Goal: Transaction & Acquisition: Purchase product/service

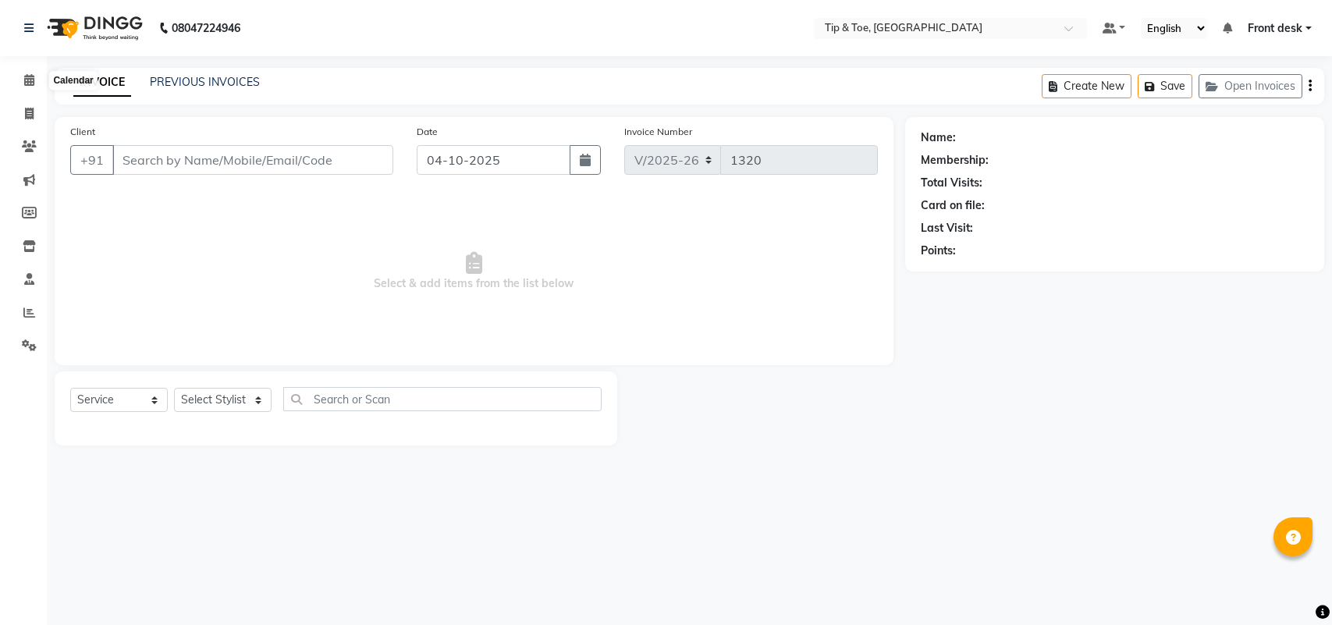
select select "5655"
select select "service"
click at [37, 83] on span at bounding box center [29, 81] width 27 height 18
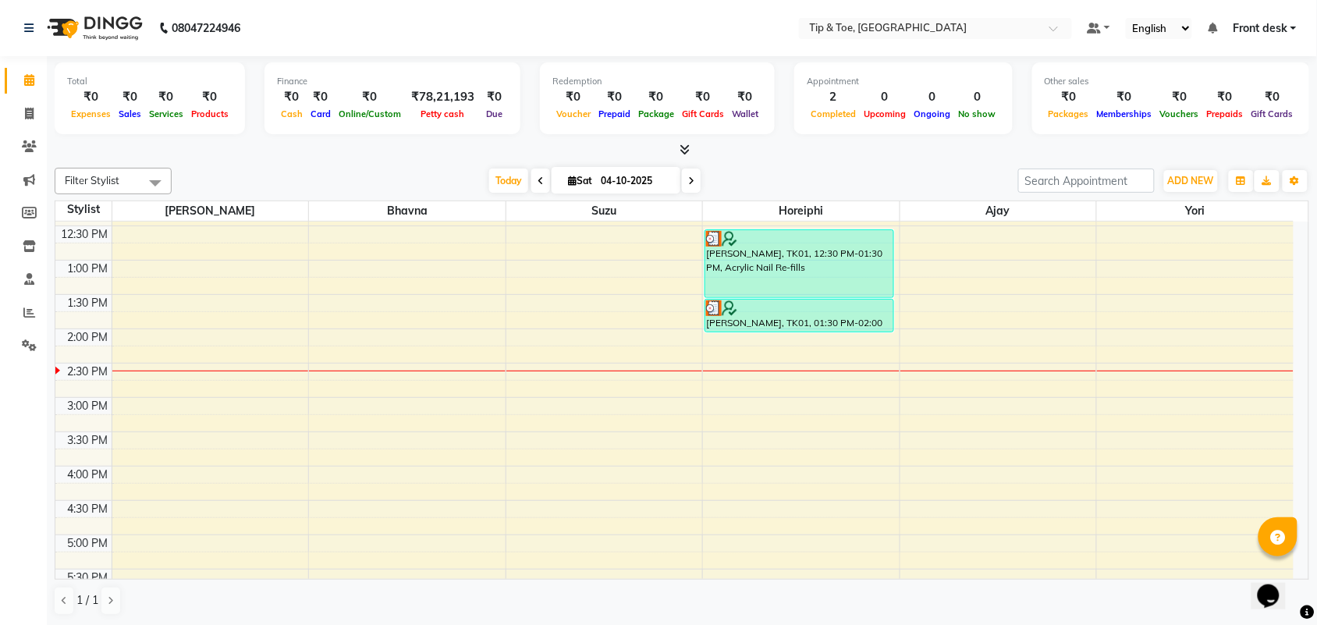
scroll to position [302, 0]
click at [937, 414] on div "8:00 AM 8:30 AM 9:00 AM 9:30 AM 10:00 AM 10:30 AM 11:00 AM 11:30 AM 12:00 PM 12…" at bounding box center [674, 366] width 1239 height 892
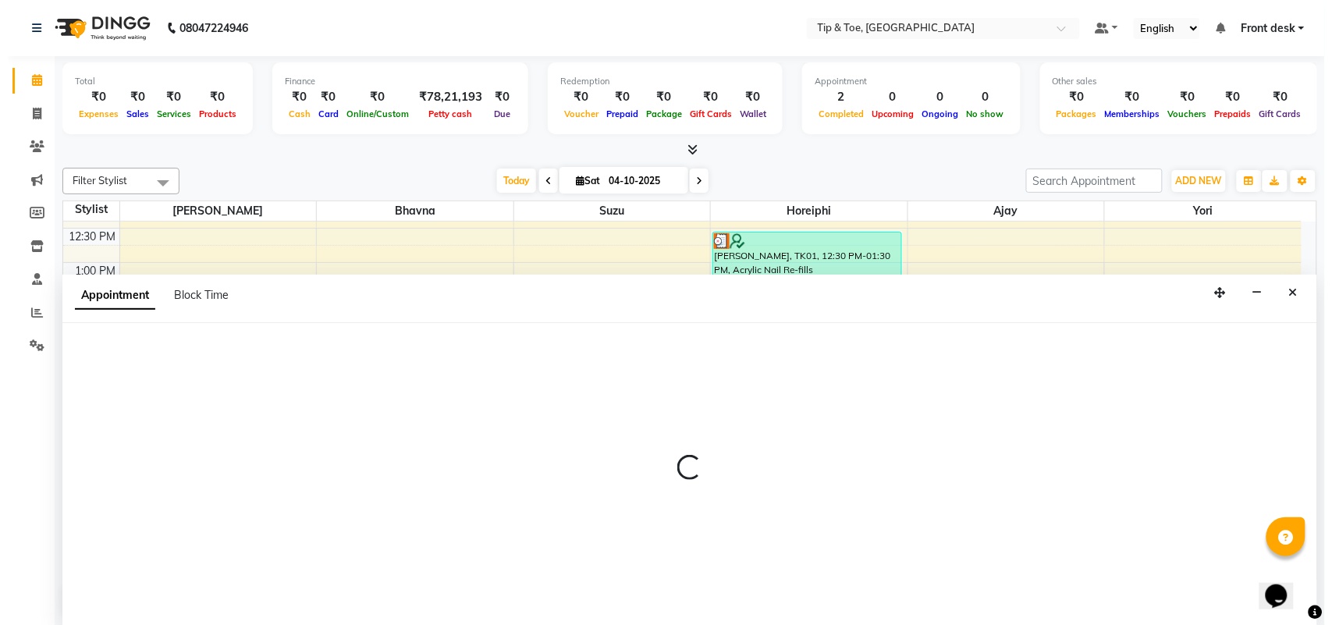
scroll to position [1, 0]
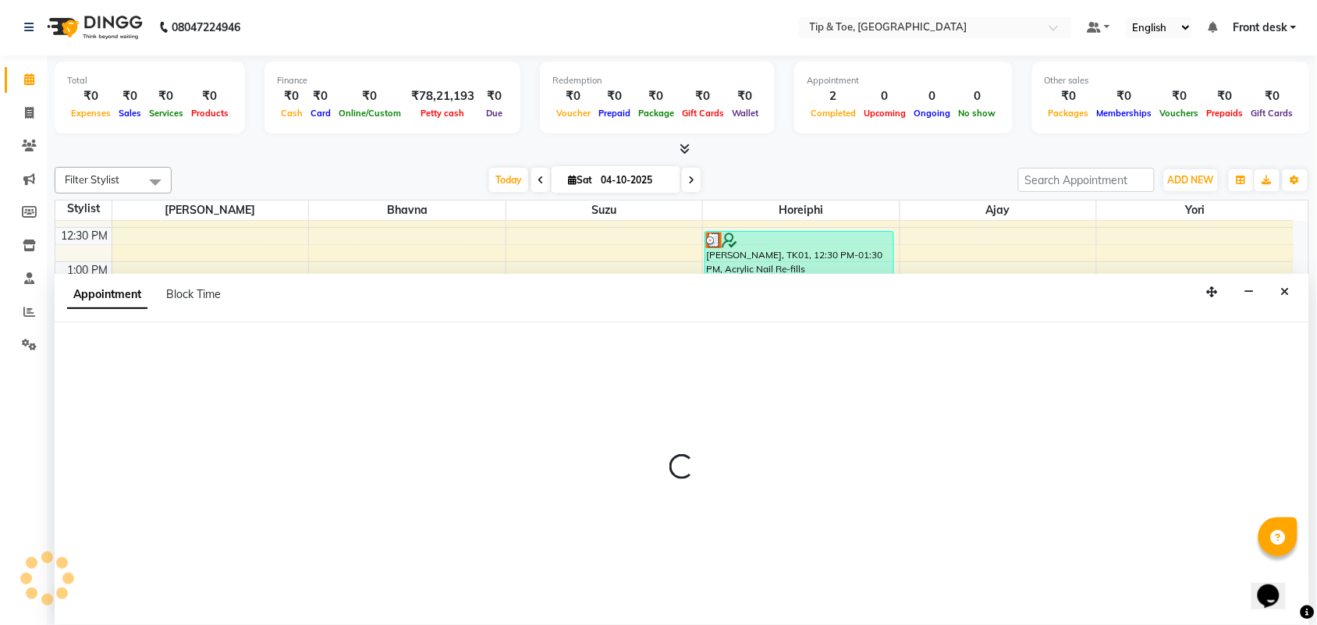
select select "89043"
select select "900"
select select "tentative"
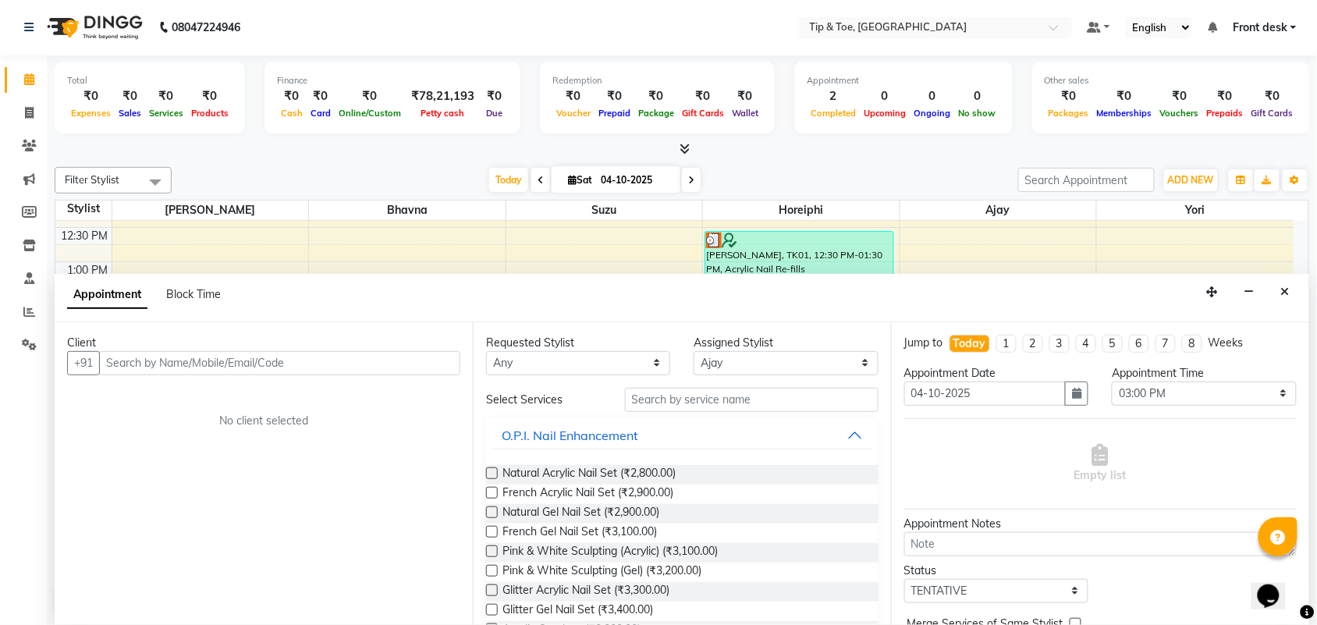
click at [400, 364] on input "text" at bounding box center [279, 363] width 361 height 24
type input "9136877118"
click at [402, 364] on span "Add Client" at bounding box center [428, 363] width 52 height 14
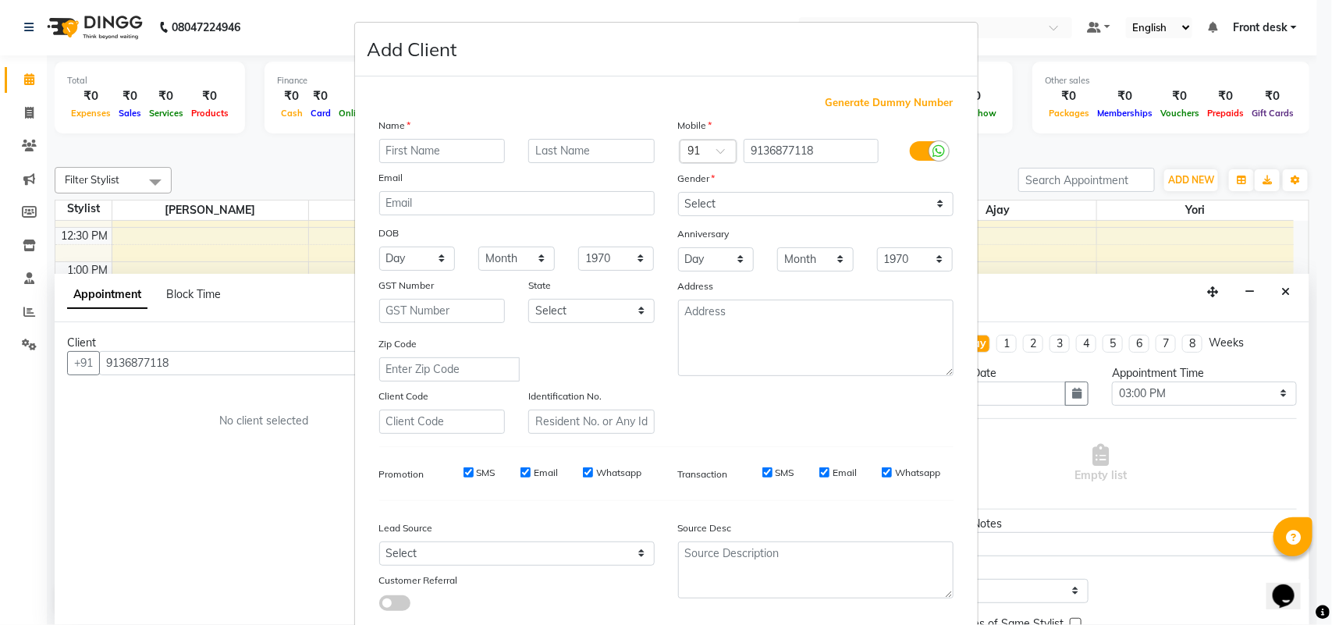
click at [476, 156] on input "text" at bounding box center [442, 151] width 126 height 24
type input "SHOHRAH"
click at [618, 155] on input "text" at bounding box center [591, 151] width 126 height 24
type input "K"
click at [817, 192] on select "Select [DEMOGRAPHIC_DATA] [DEMOGRAPHIC_DATA] Other Prefer Not To Say" at bounding box center [816, 204] width 276 height 24
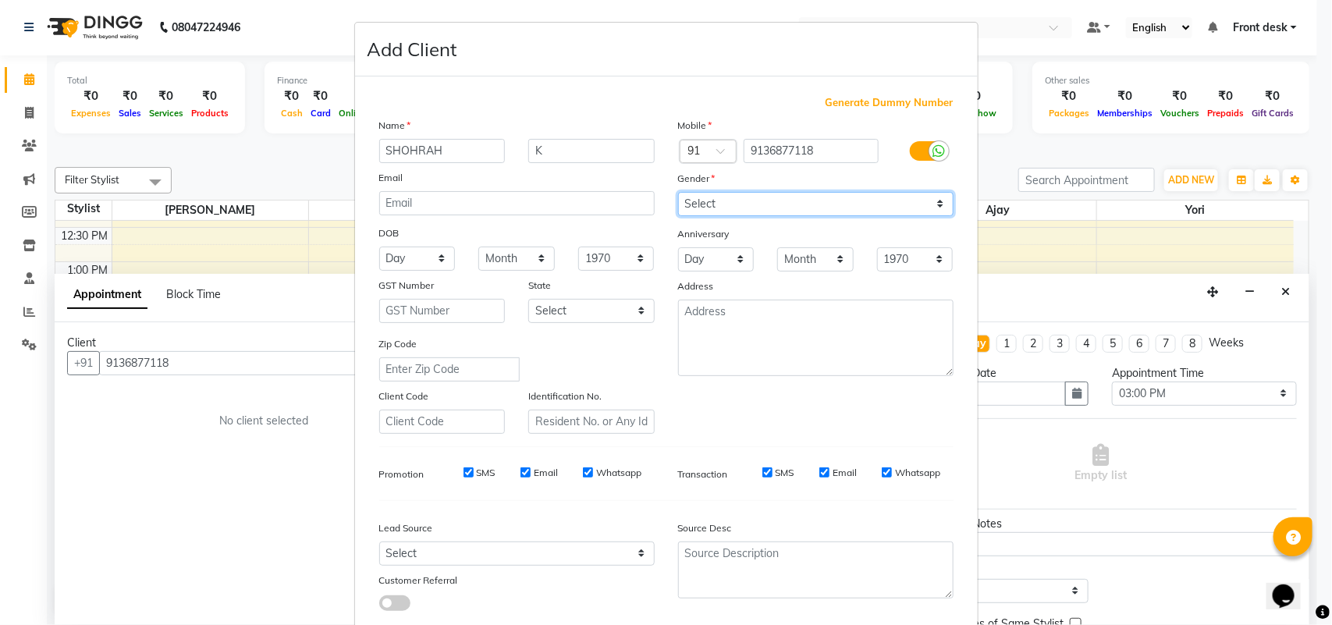
select select "[DEMOGRAPHIC_DATA]"
click at [678, 192] on select "Select [DEMOGRAPHIC_DATA] [DEMOGRAPHIC_DATA] Other Prefer Not To Say" at bounding box center [816, 204] width 276 height 24
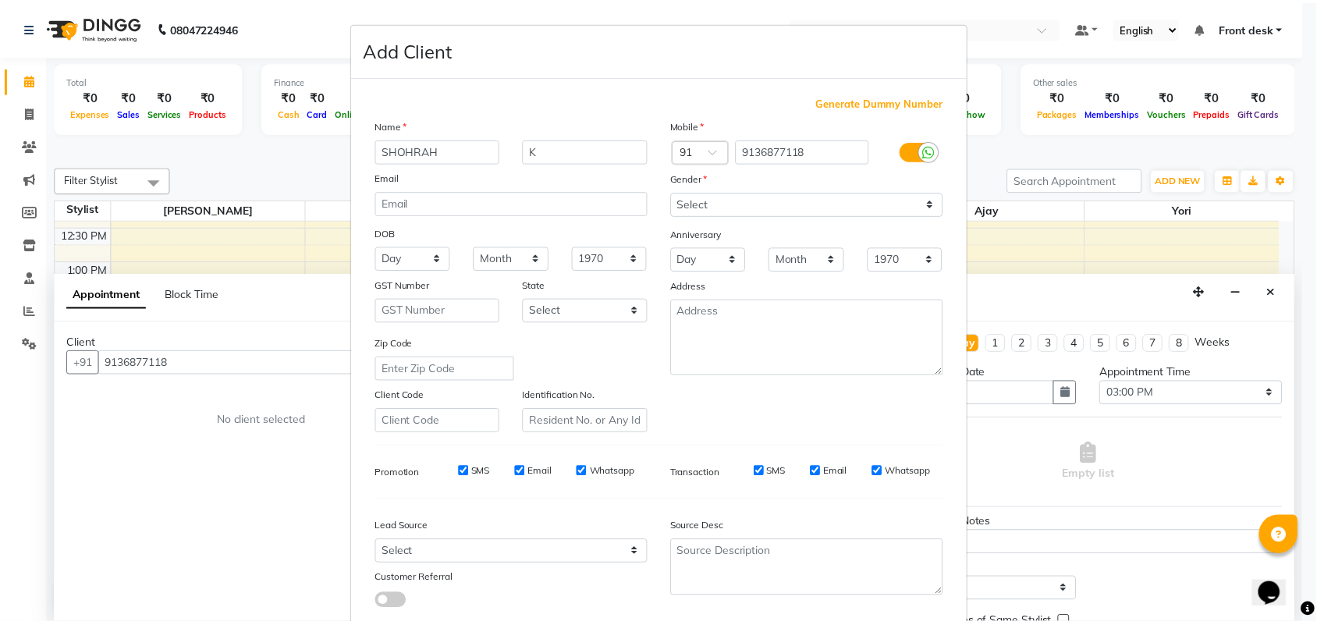
scroll to position [90, 0]
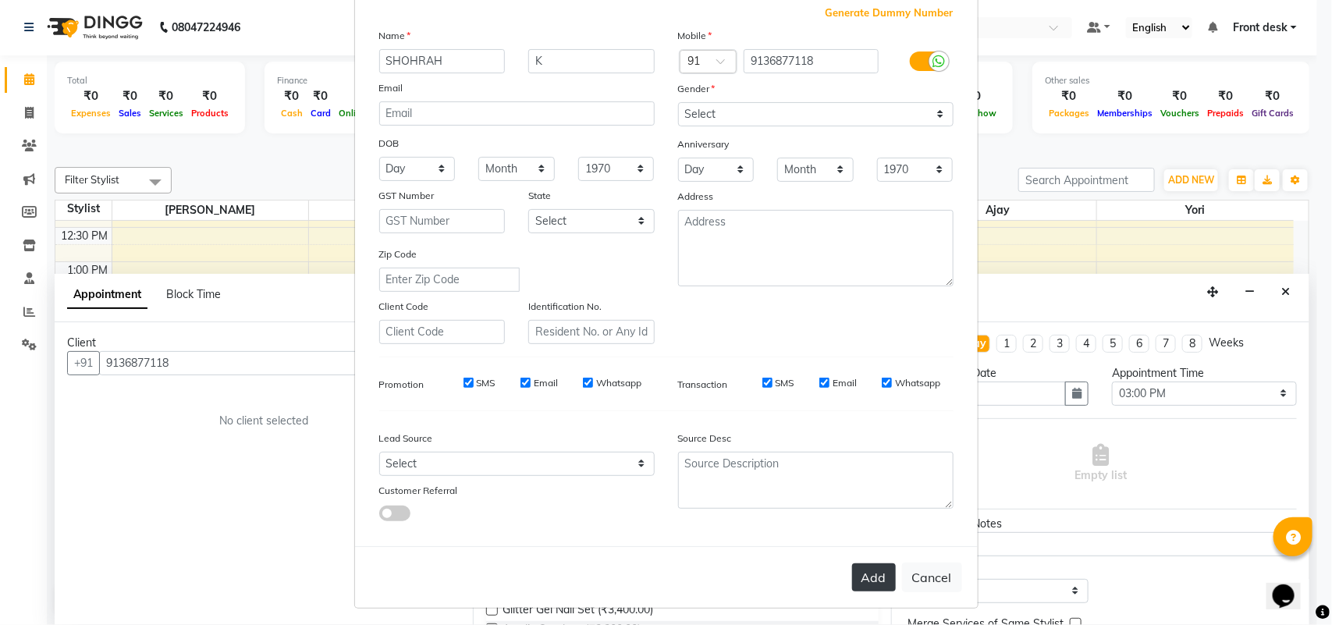
click at [874, 583] on button "Add" at bounding box center [874, 578] width 44 height 28
select select
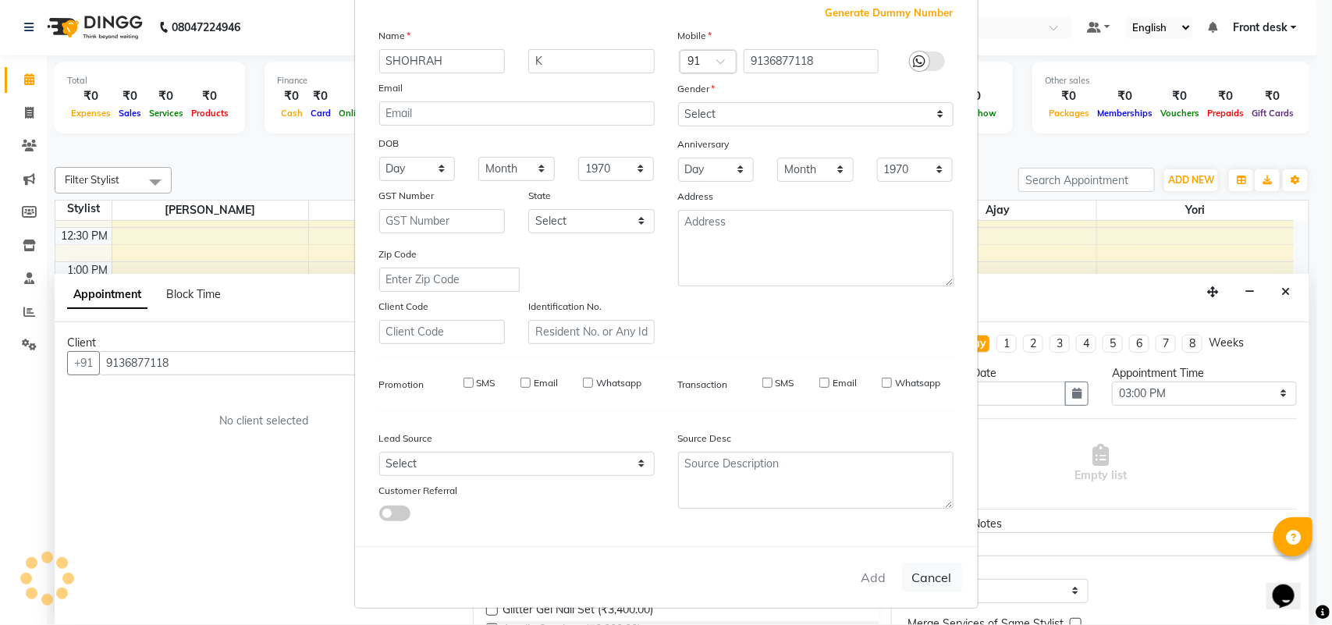
select select
checkbox input "false"
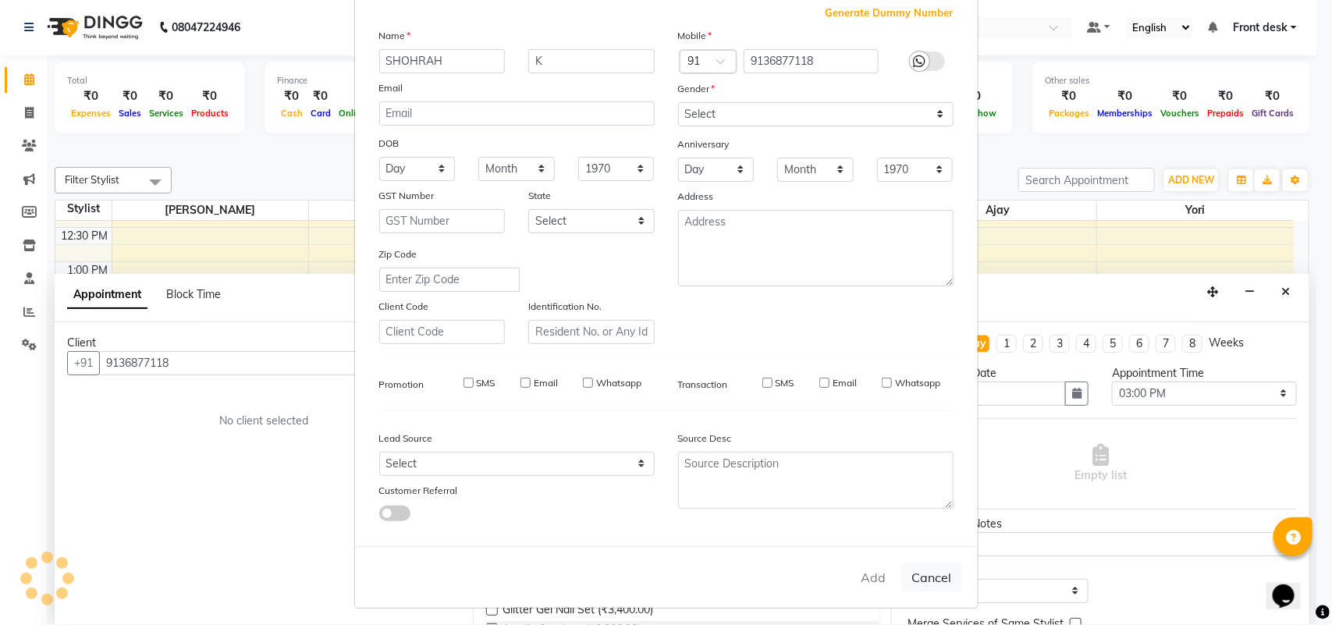
checkbox input "false"
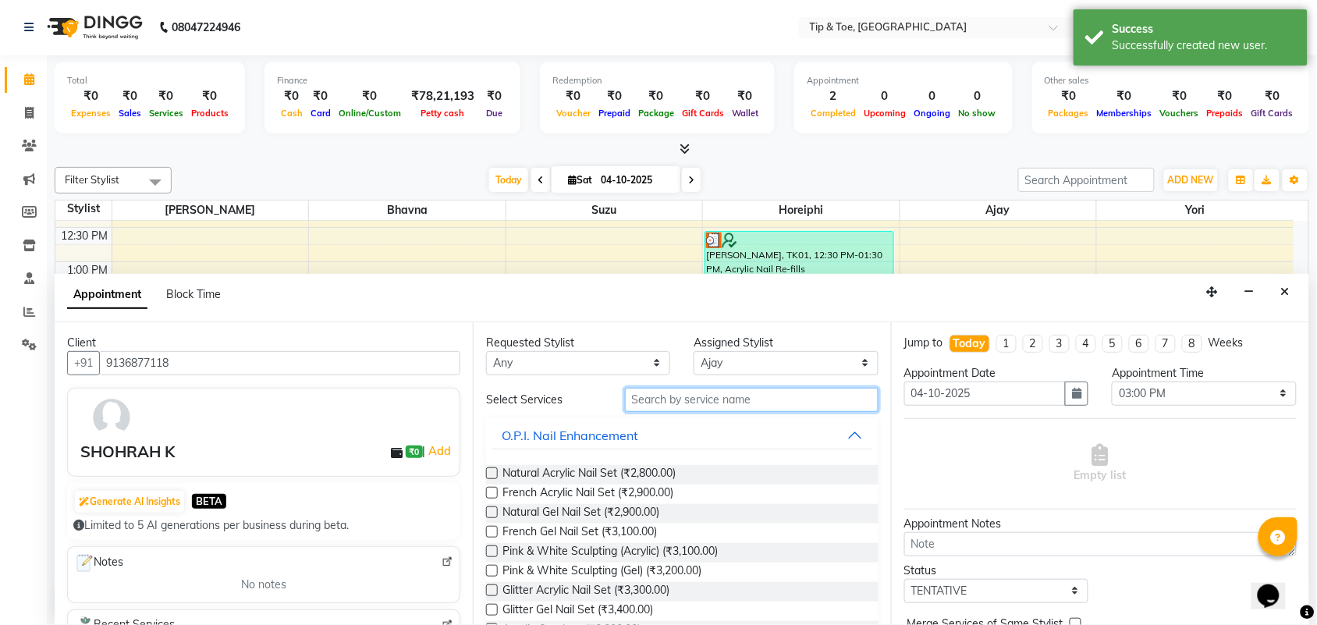
click at [726, 391] on input "text" at bounding box center [752, 400] width 254 height 24
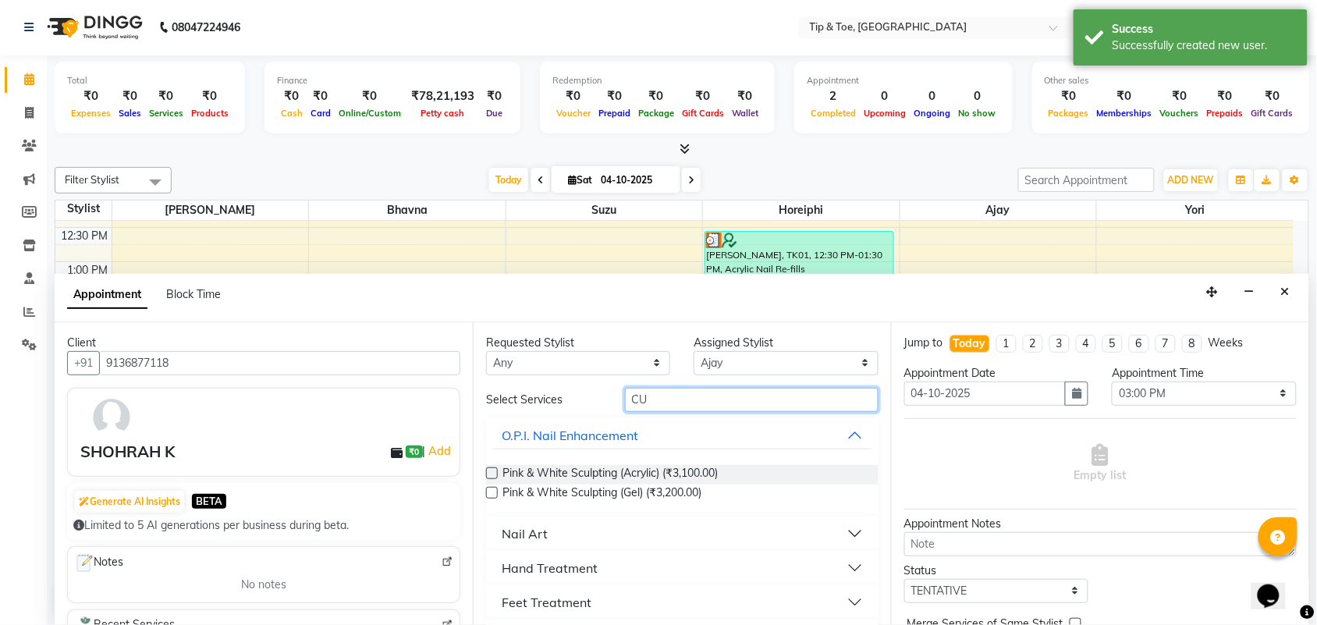
type input "C"
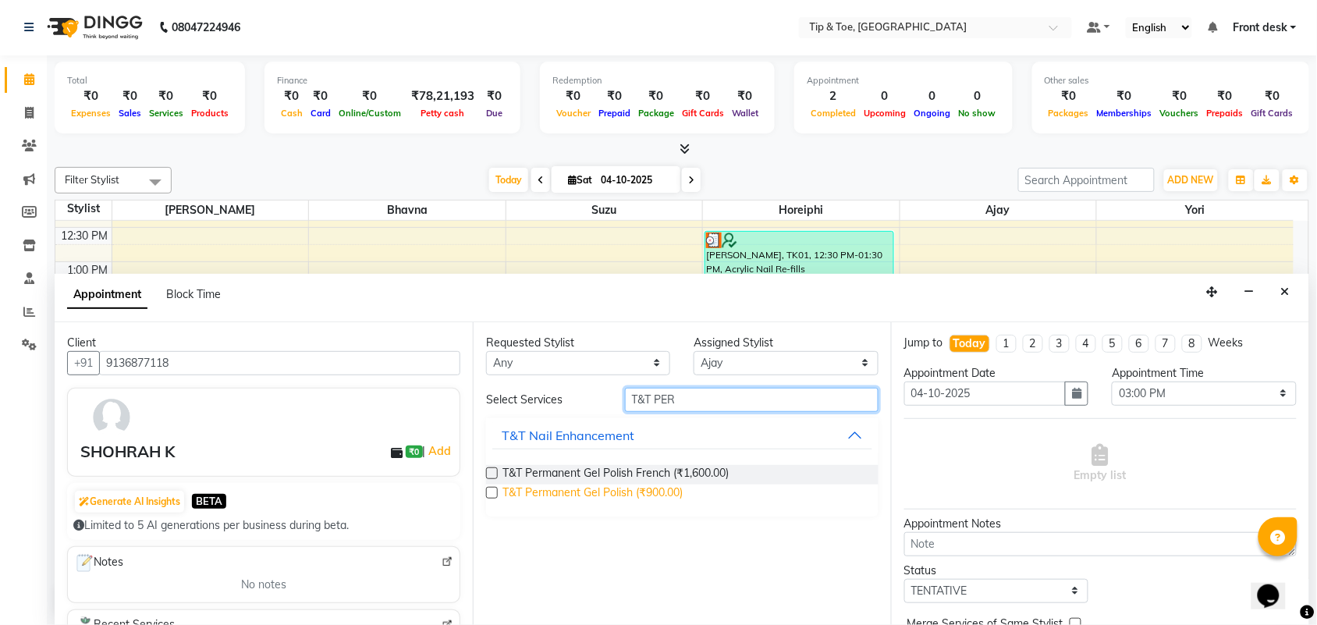
type input "T&T PER"
click at [579, 494] on span "T&T Permanent Gel Polish (₹900.00)" at bounding box center [593, 495] width 180 height 20
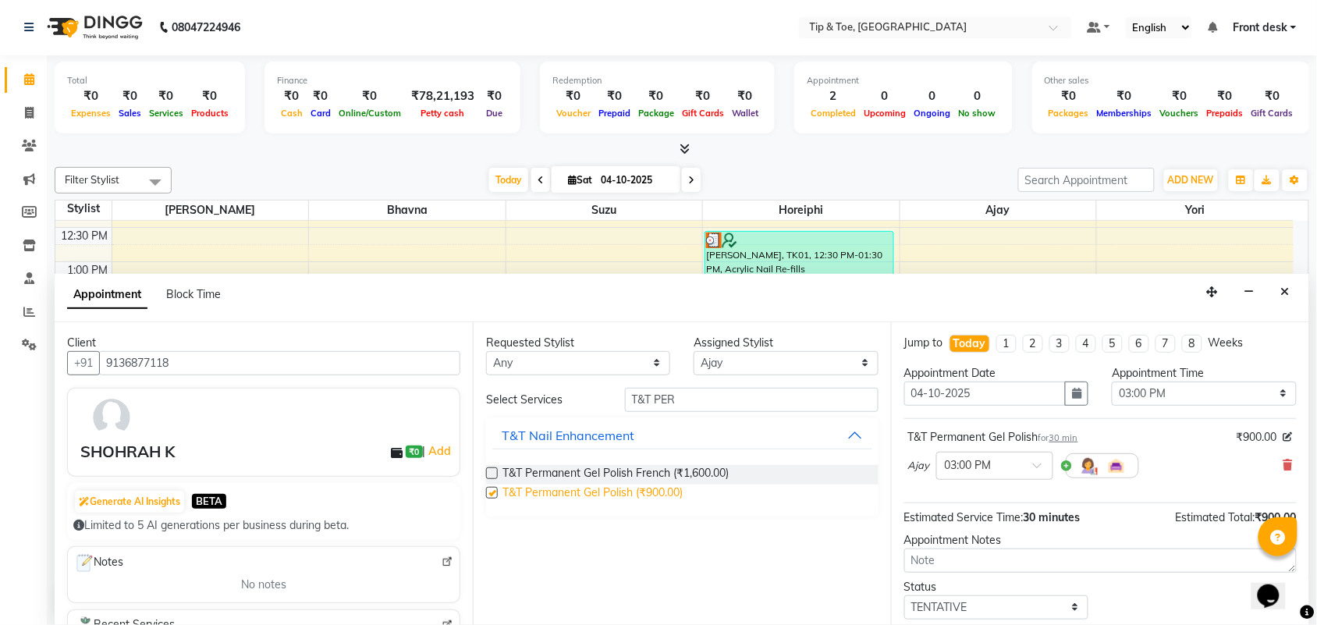
checkbox input "false"
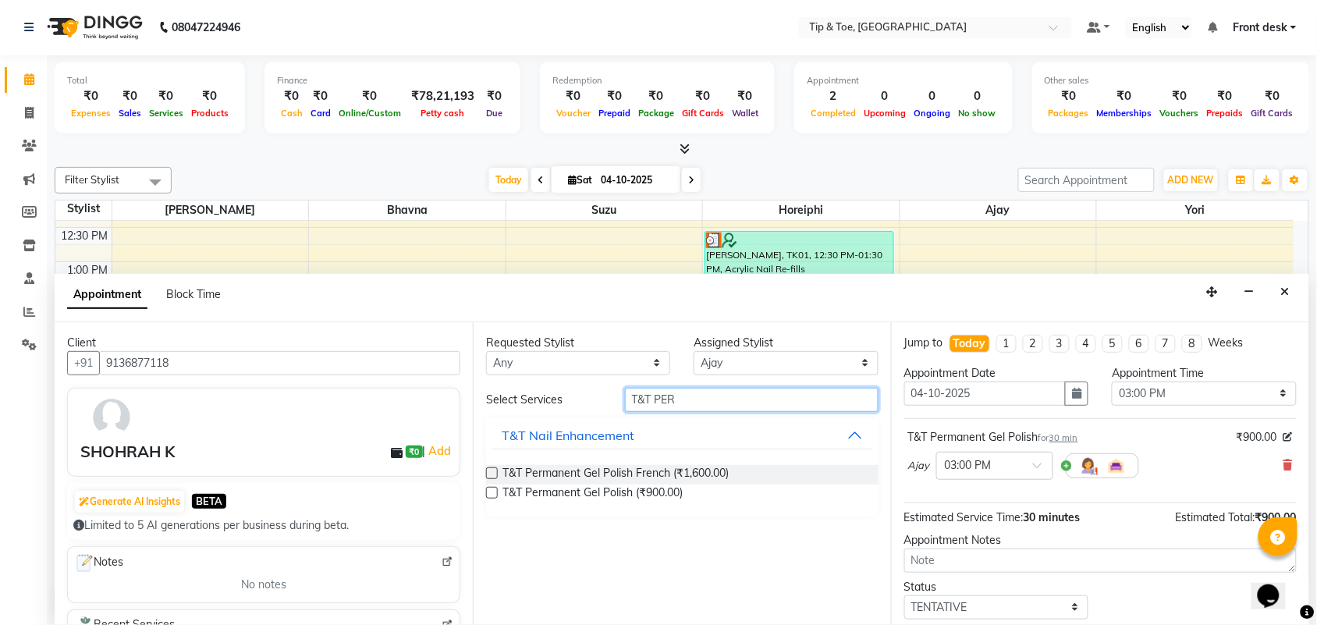
click at [699, 400] on input "T&T PER" at bounding box center [752, 400] width 254 height 24
type input "T"
type input "ESS"
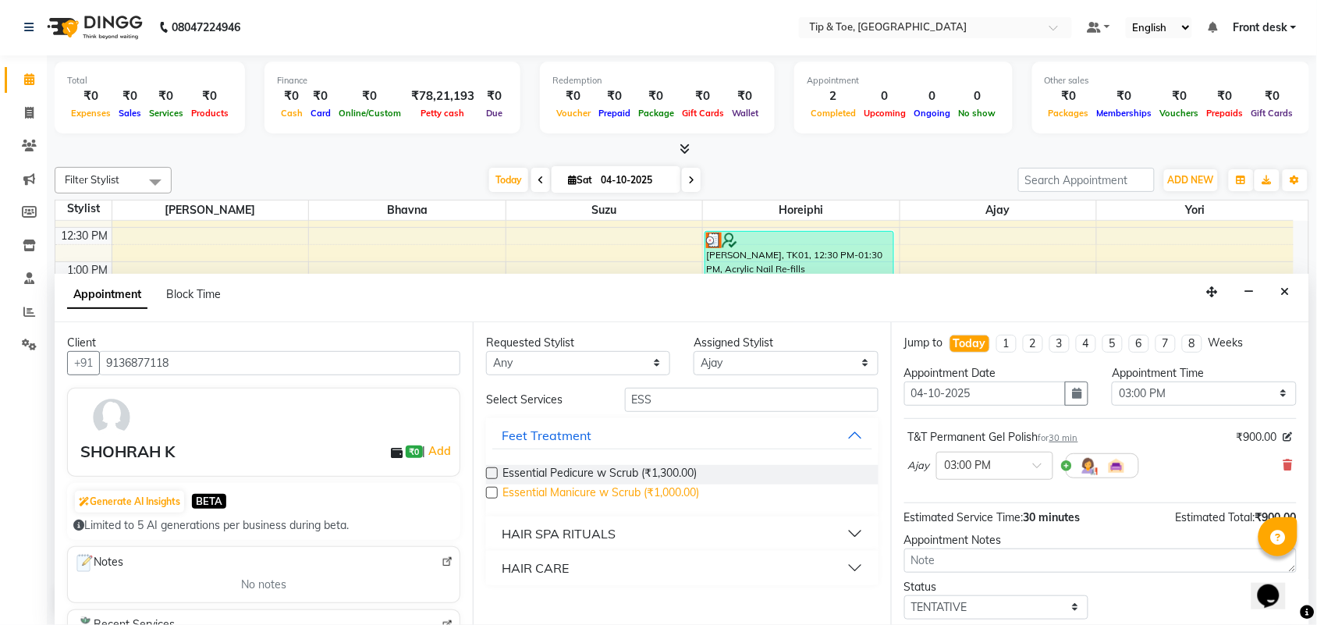
click at [610, 492] on span "Essential Manicure w Scrub (₹1,000.00)" at bounding box center [601, 495] width 197 height 20
checkbox input "false"
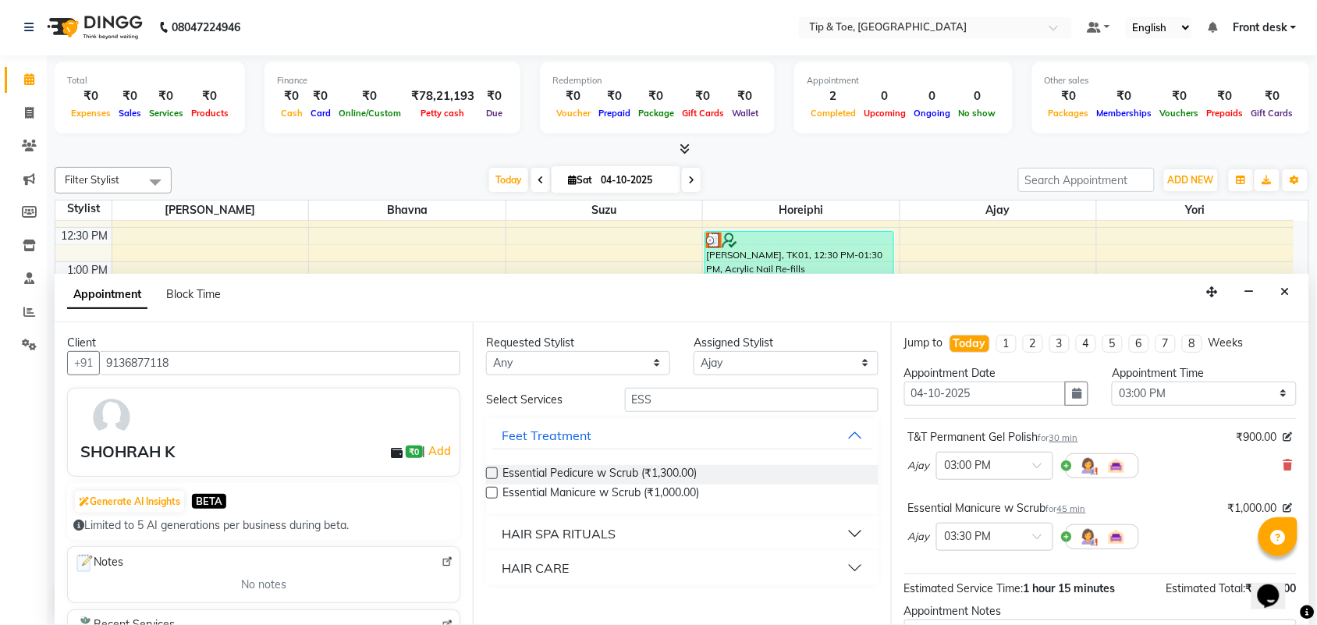
scroll to position [165, 0]
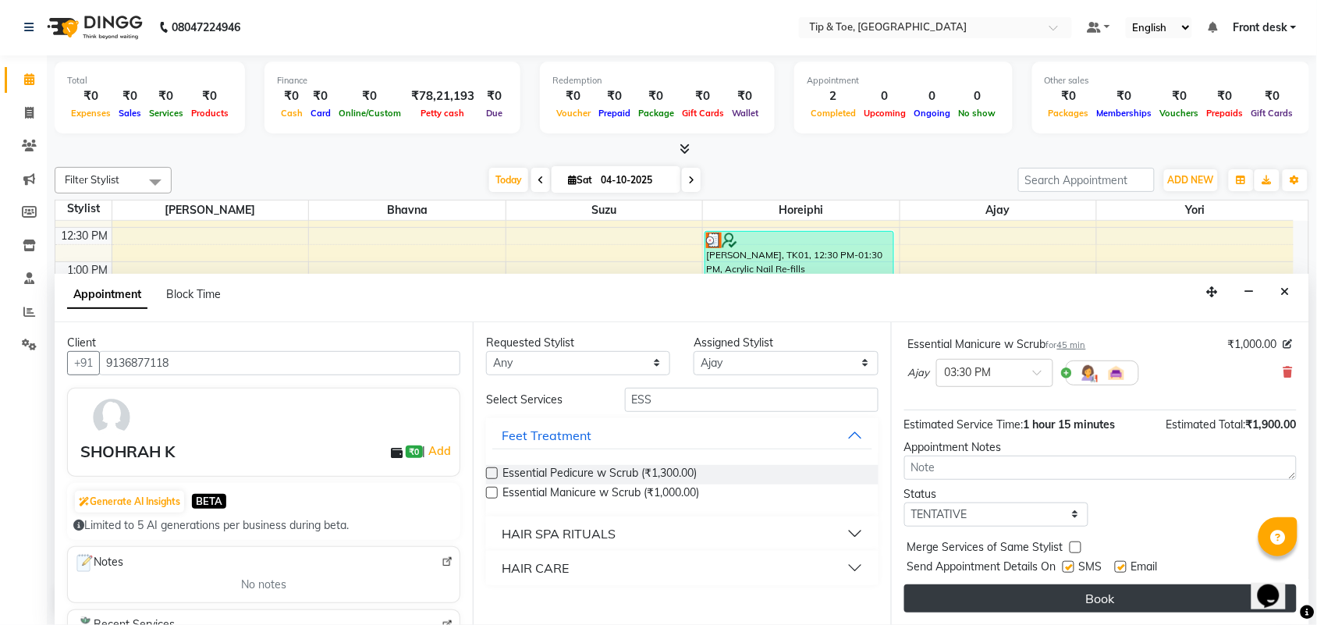
click at [1139, 599] on button "Book" at bounding box center [1101, 599] width 393 height 28
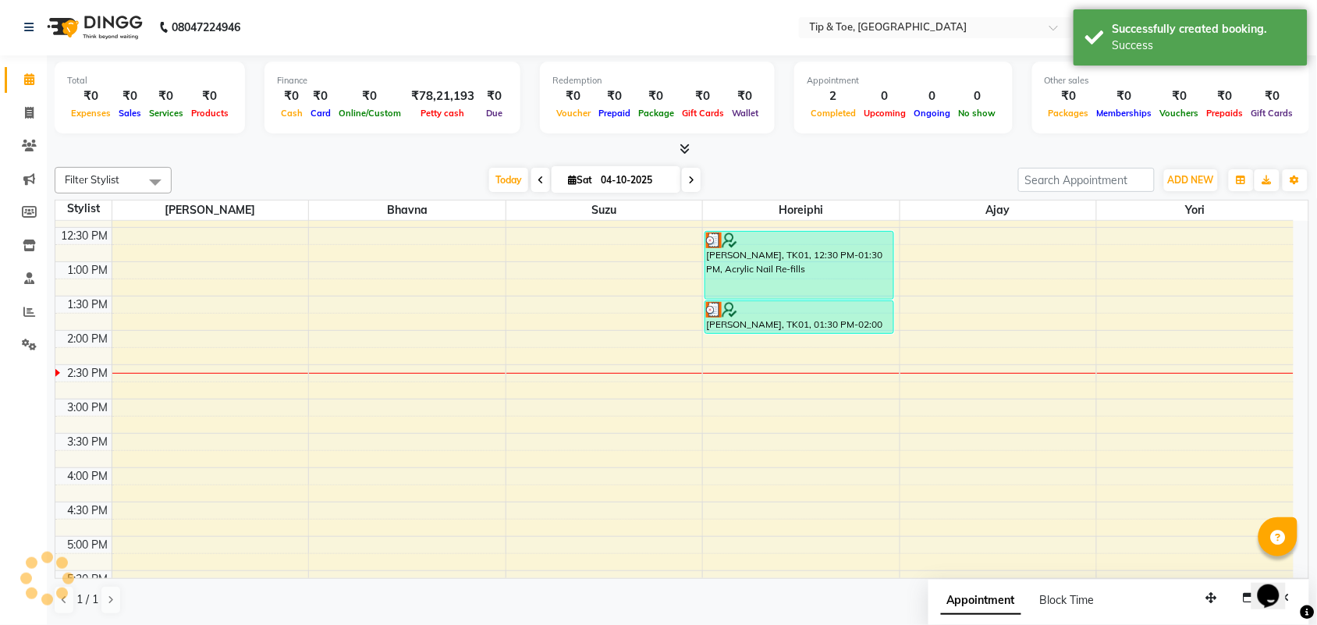
scroll to position [0, 0]
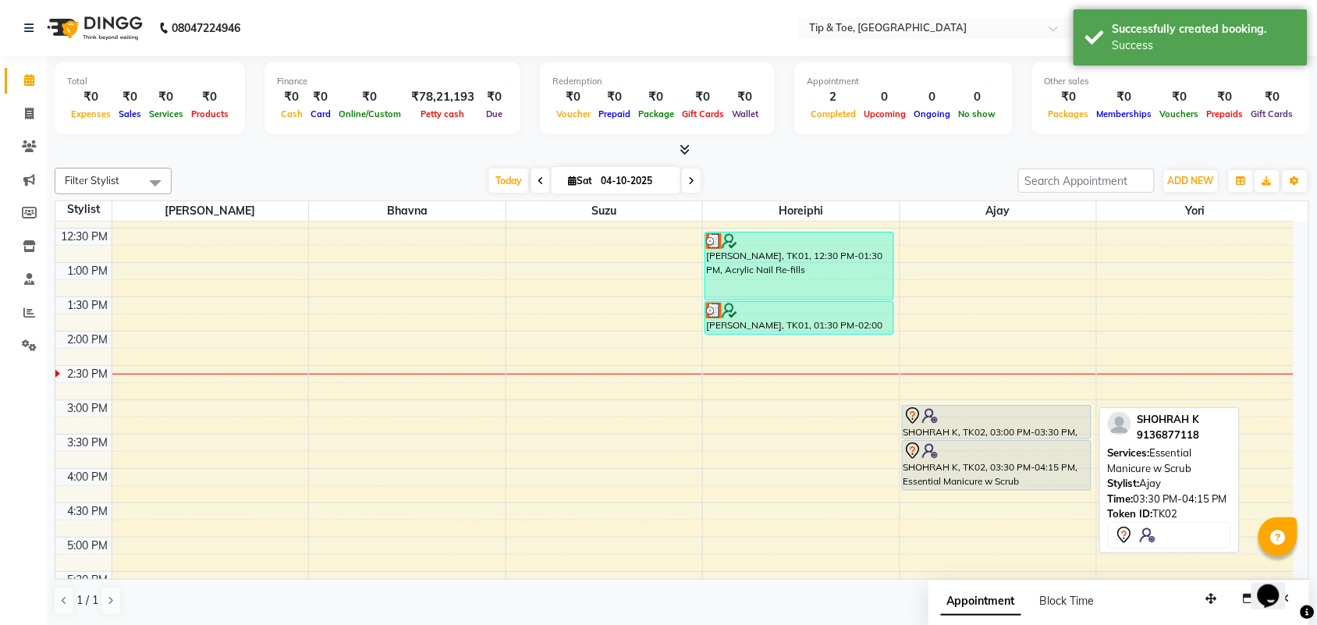
click at [969, 458] on div at bounding box center [997, 451] width 187 height 19
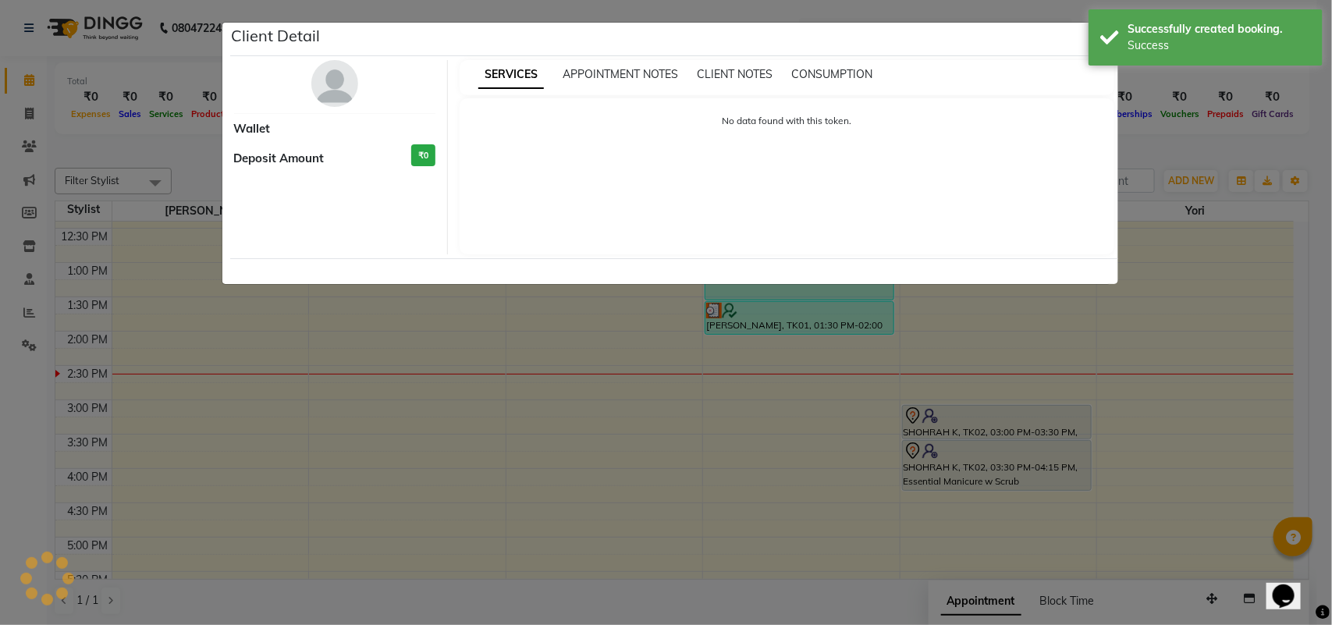
select select "7"
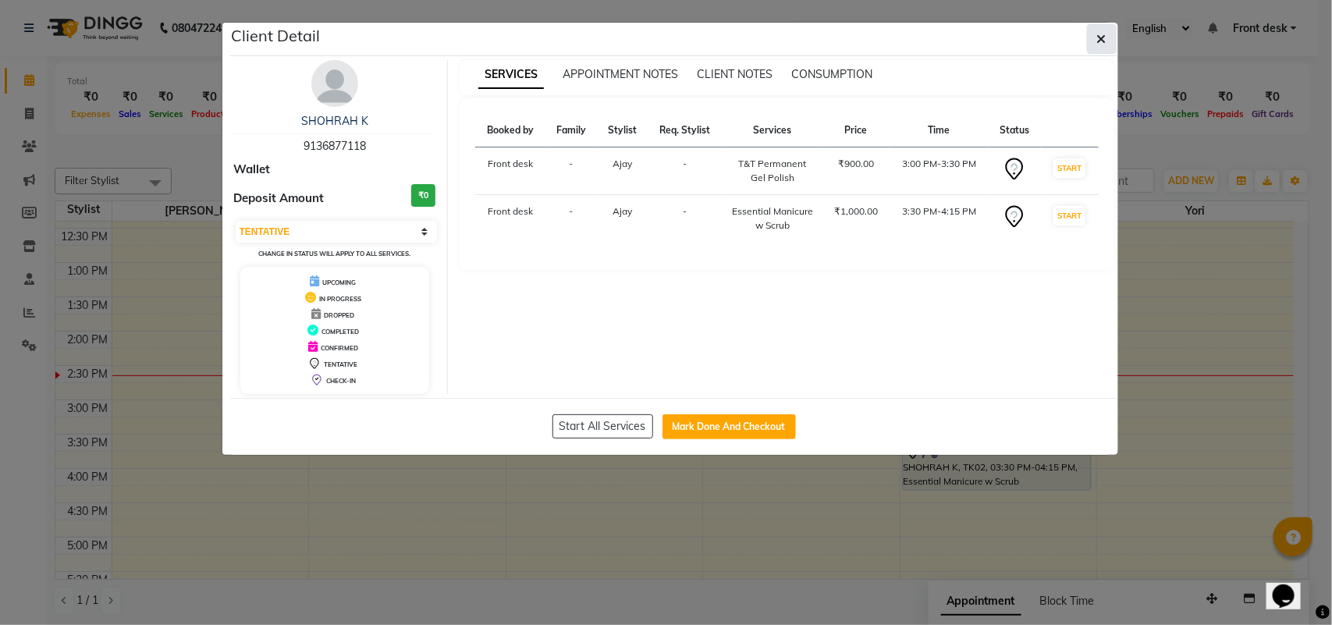
click at [1089, 41] on button "button" at bounding box center [1102, 39] width 30 height 30
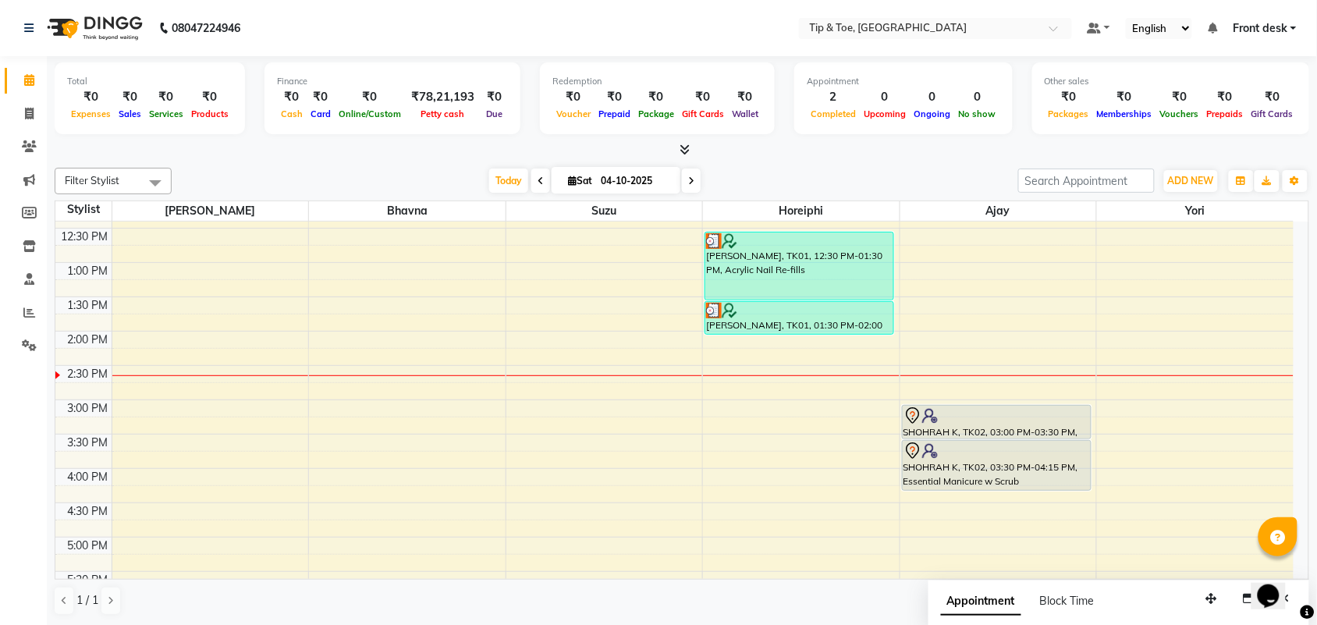
scroll to position [304, 0]
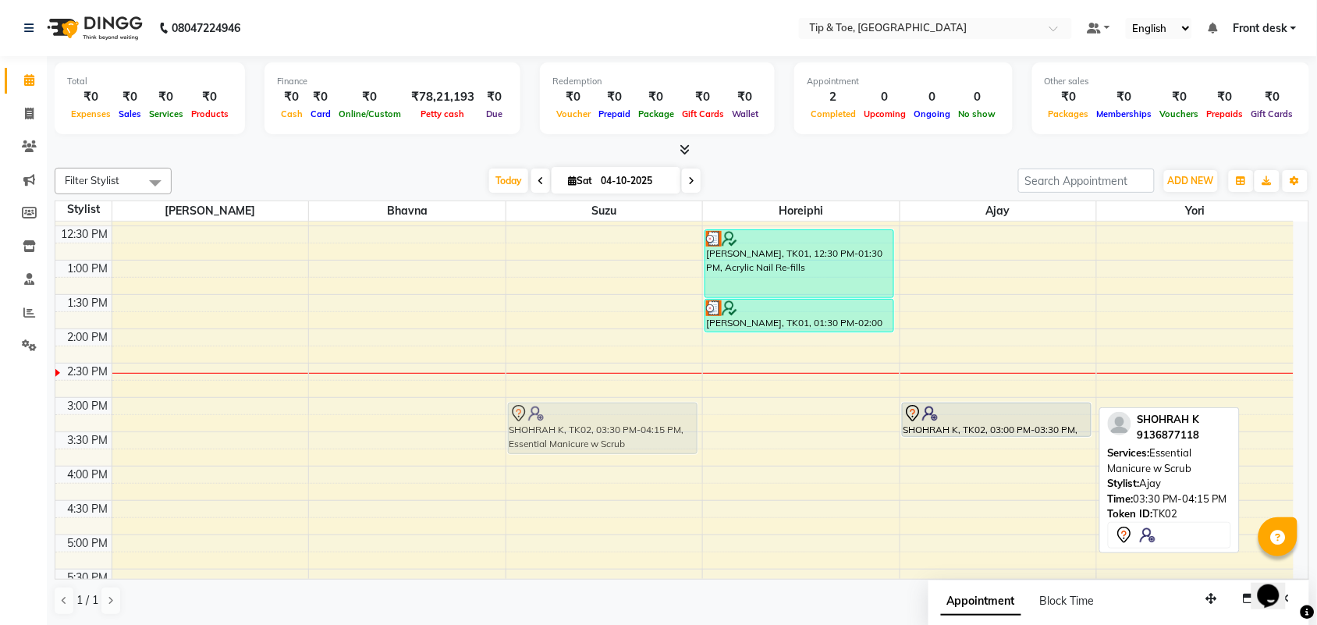
drag, startPoint x: 974, startPoint y: 467, endPoint x: 652, endPoint y: 430, distance: 324.4
click at [652, 430] on tr "SHOHRAH K, TK02, 03:30 PM-04:15 PM, Essential Manicure w Scrub [PERSON_NAME], T…" at bounding box center [674, 363] width 1239 height 892
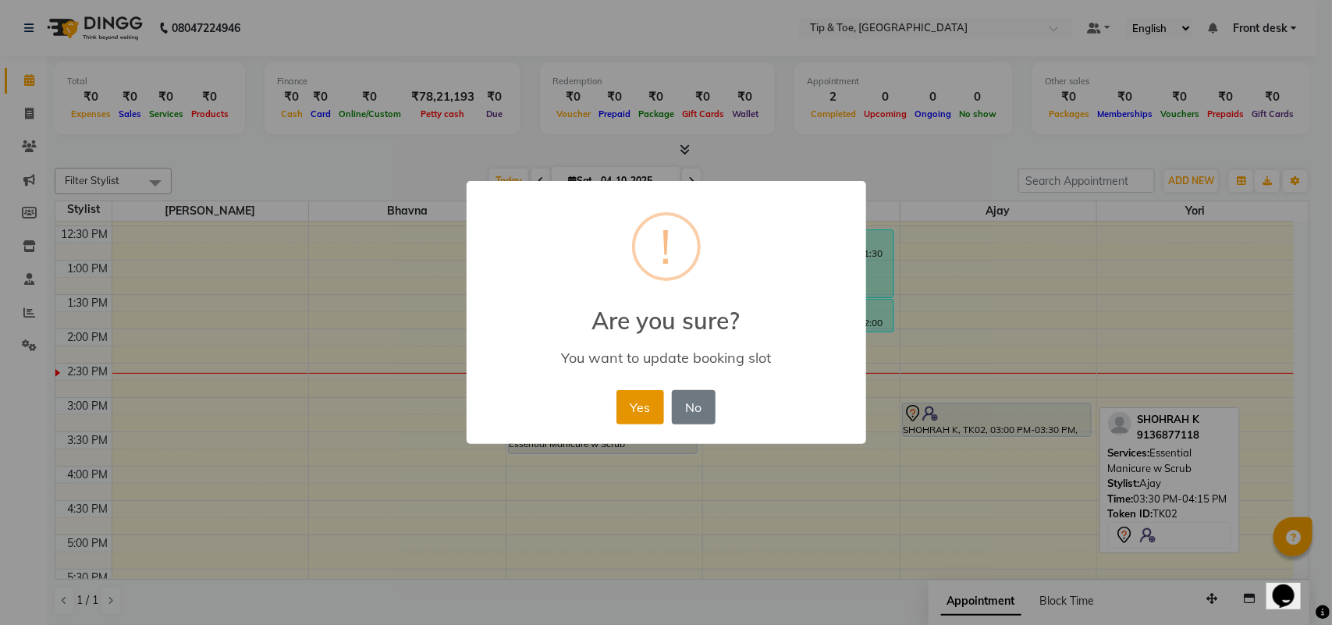
click at [645, 418] on button "Yes" at bounding box center [641, 407] width 48 height 34
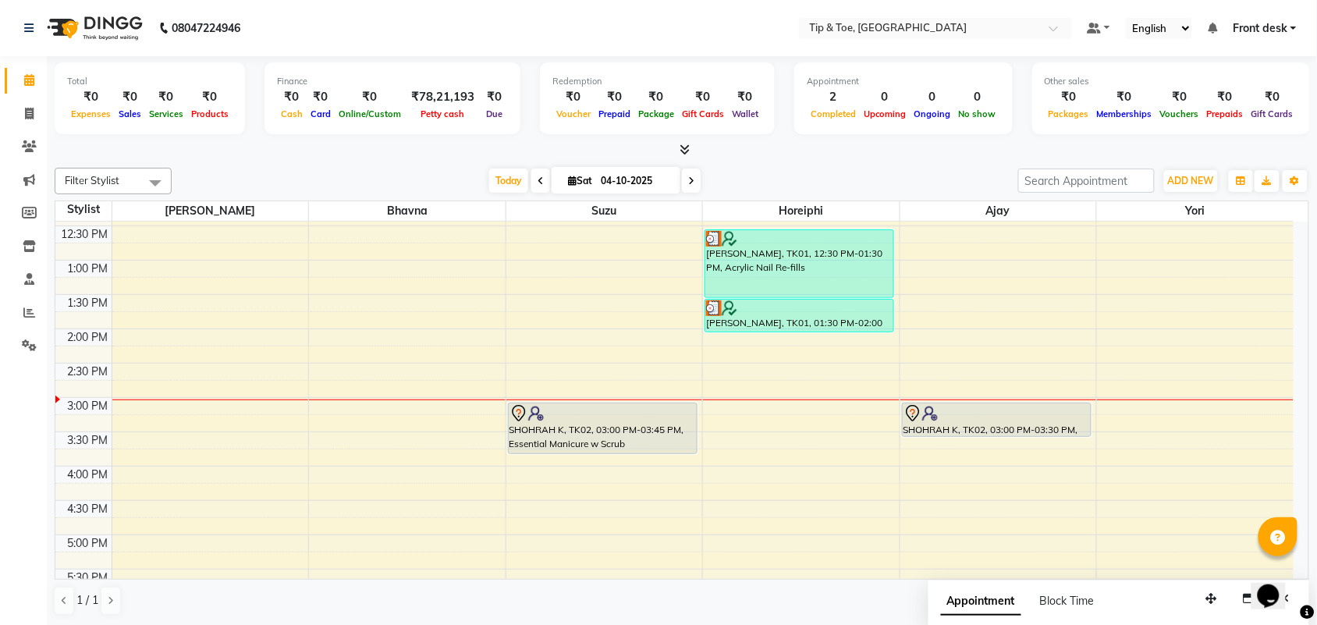
click at [1159, 602] on div "Appointment Block Time" at bounding box center [1119, 605] width 381 height 48
click at [1285, 598] on button "Opens Chat This icon Opens the chat window." at bounding box center [1268, 595] width 34 height 27
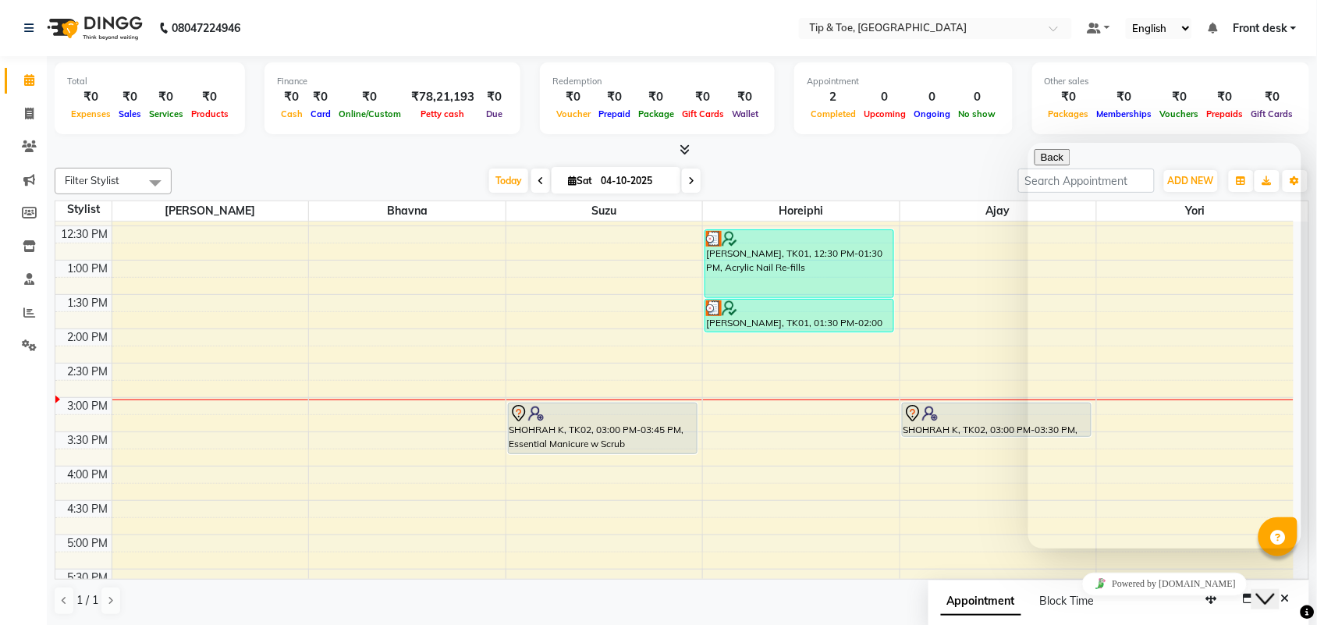
click at [1275, 589] on icon "Close Chat This icon closes the chat window." at bounding box center [1265, 598] width 19 height 19
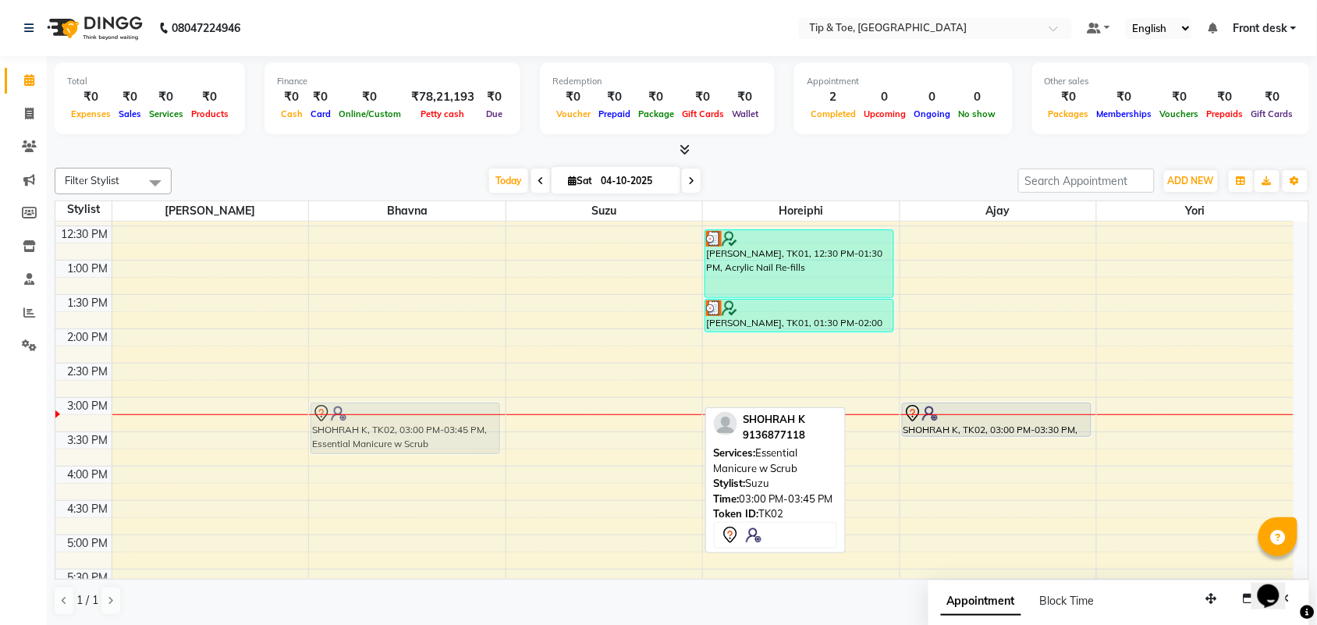
drag, startPoint x: 568, startPoint y: 416, endPoint x: 426, endPoint y: 421, distance: 142.2
click at [426, 421] on tr "SHOHRAH K, TK02, 03:00 PM-03:45 PM, Essential Manicure w Scrub SHOHRAH K, TK02,…" at bounding box center [674, 363] width 1239 height 892
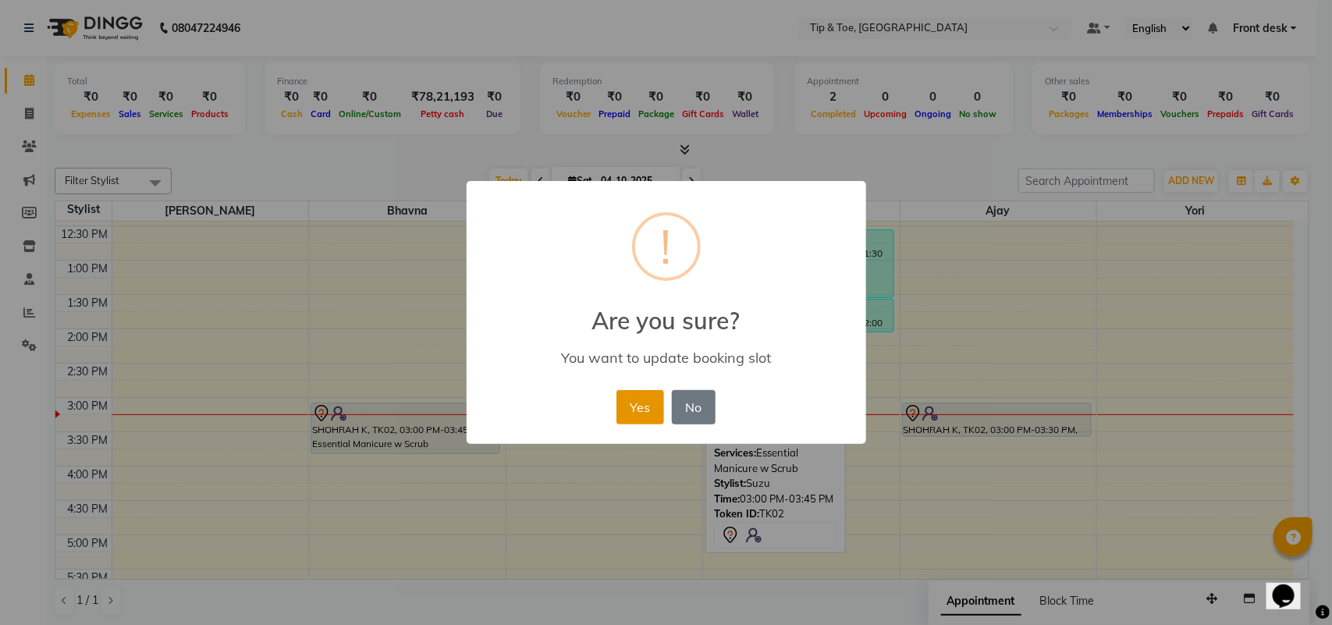
click at [658, 402] on button "Yes" at bounding box center [641, 407] width 48 height 34
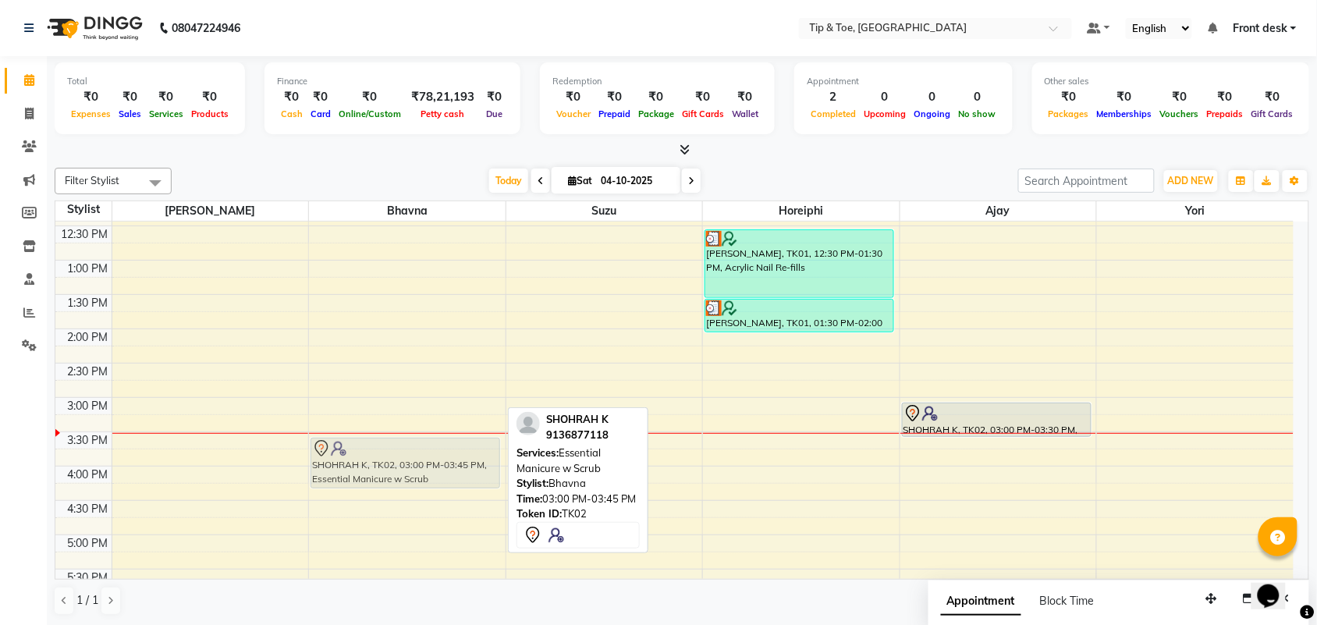
drag, startPoint x: 400, startPoint y: 414, endPoint x: 400, endPoint y: 457, distance: 42.9
click at [400, 457] on div "SHOHRAH K, TK02, 03:00 PM-03:45 PM, Essential Manicure w Scrub SHOHRAH K, TK02,…" at bounding box center [407, 363] width 197 height 892
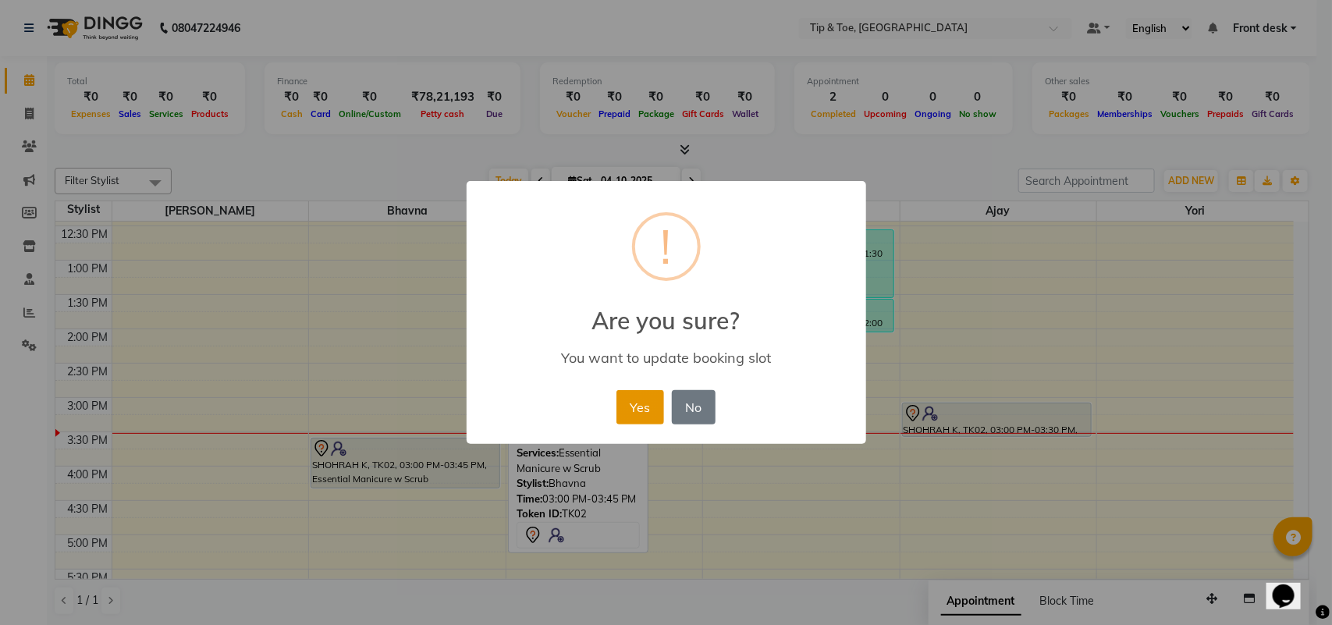
click at [657, 418] on button "Yes" at bounding box center [641, 407] width 48 height 34
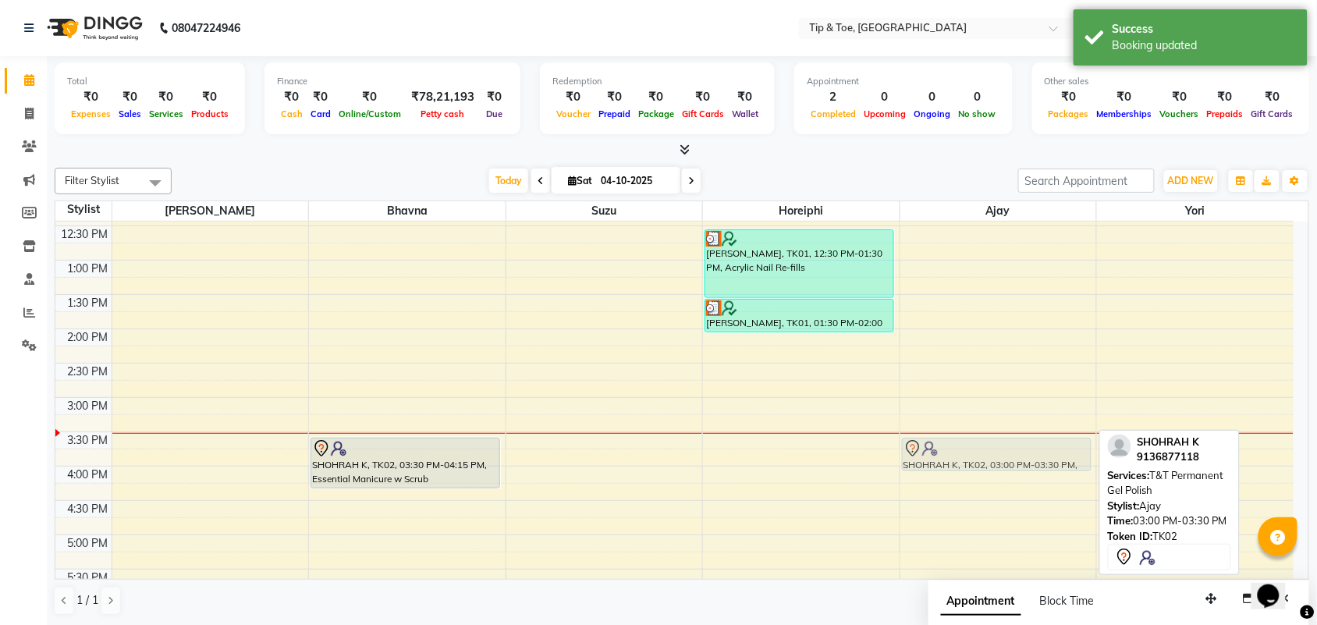
drag, startPoint x: 1017, startPoint y: 411, endPoint x: 1016, endPoint y: 441, distance: 29.7
click at [1016, 441] on div "SHOHRAH K, TK02, 03:00 PM-03:30 PM, T&T Permanent Gel Polish SHOHRAH K, TK02, 0…" at bounding box center [999, 363] width 197 height 892
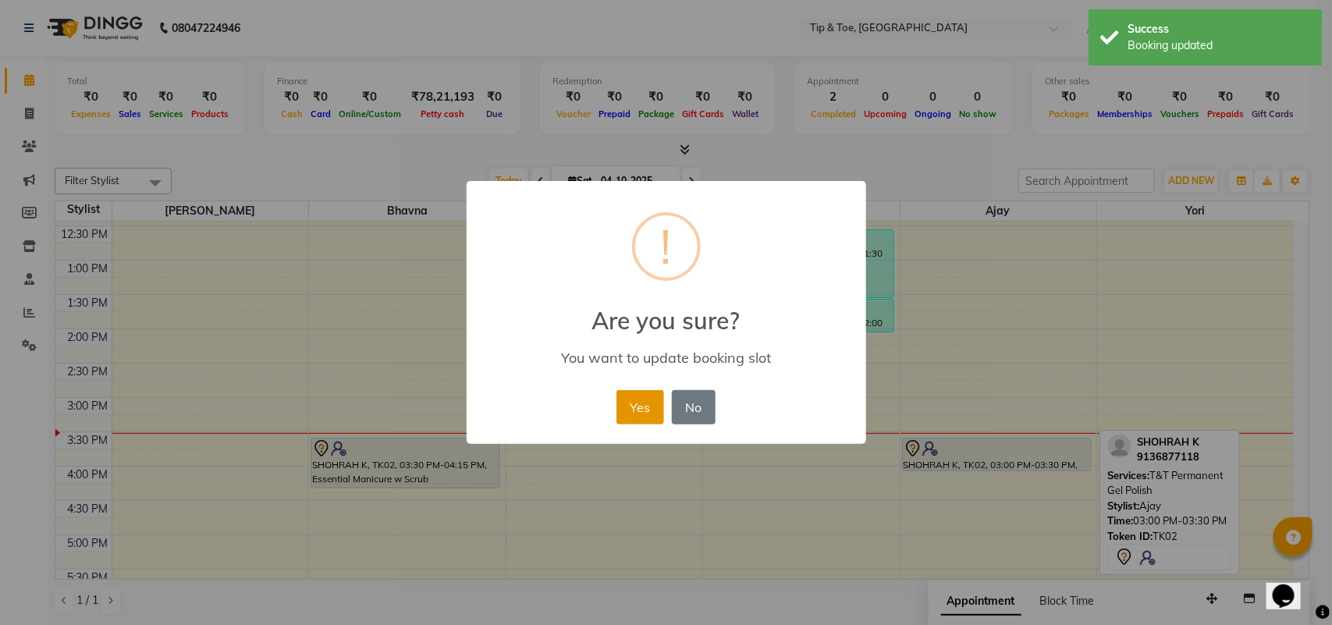
click at [627, 400] on button "Yes" at bounding box center [641, 407] width 48 height 34
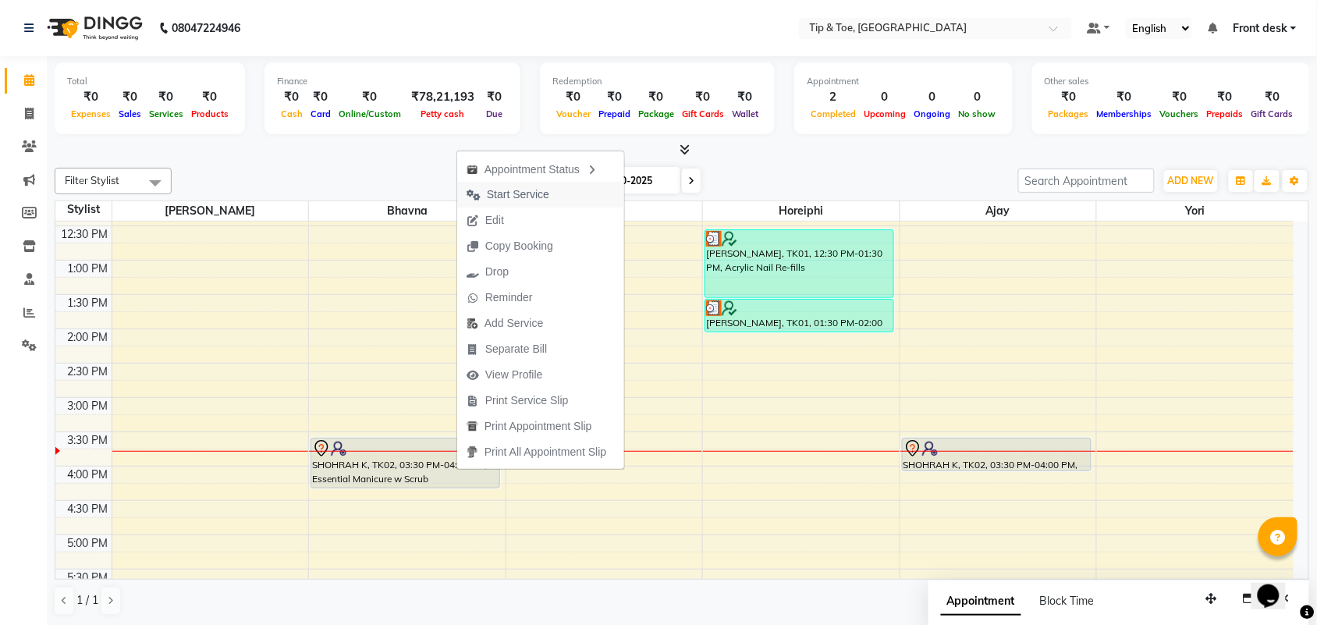
click at [571, 196] on button "Start Service" at bounding box center [540, 195] width 167 height 26
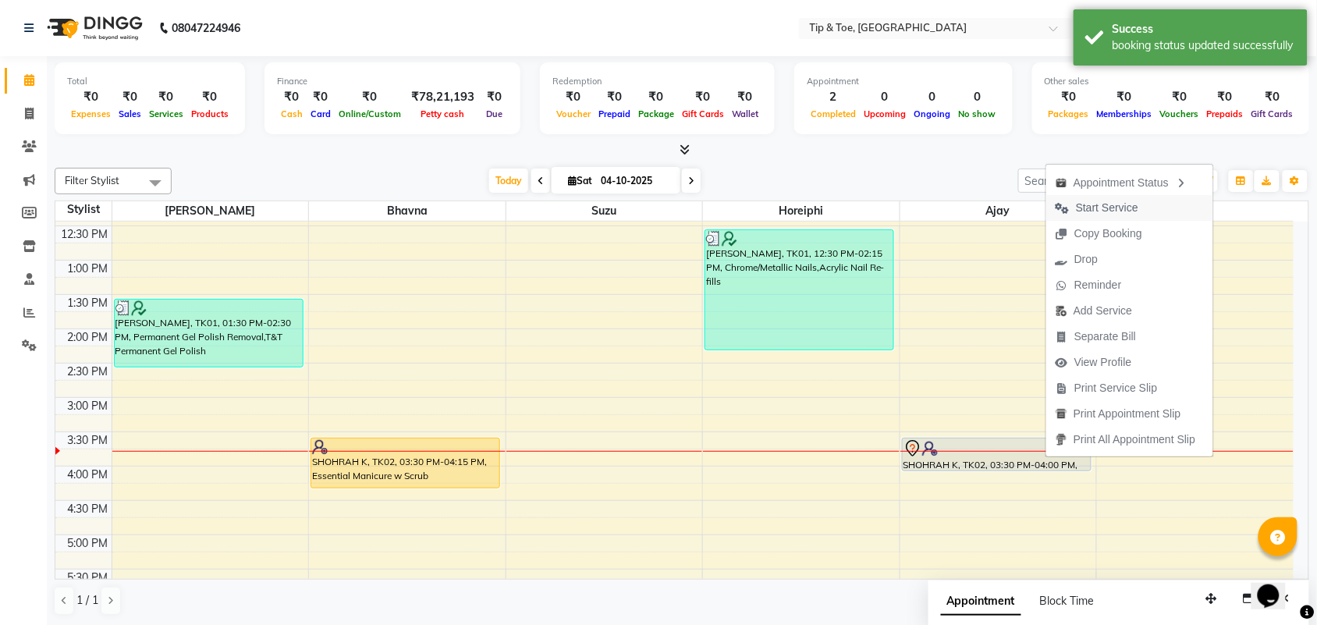
click at [1129, 201] on span "Start Service" at bounding box center [1107, 208] width 62 height 16
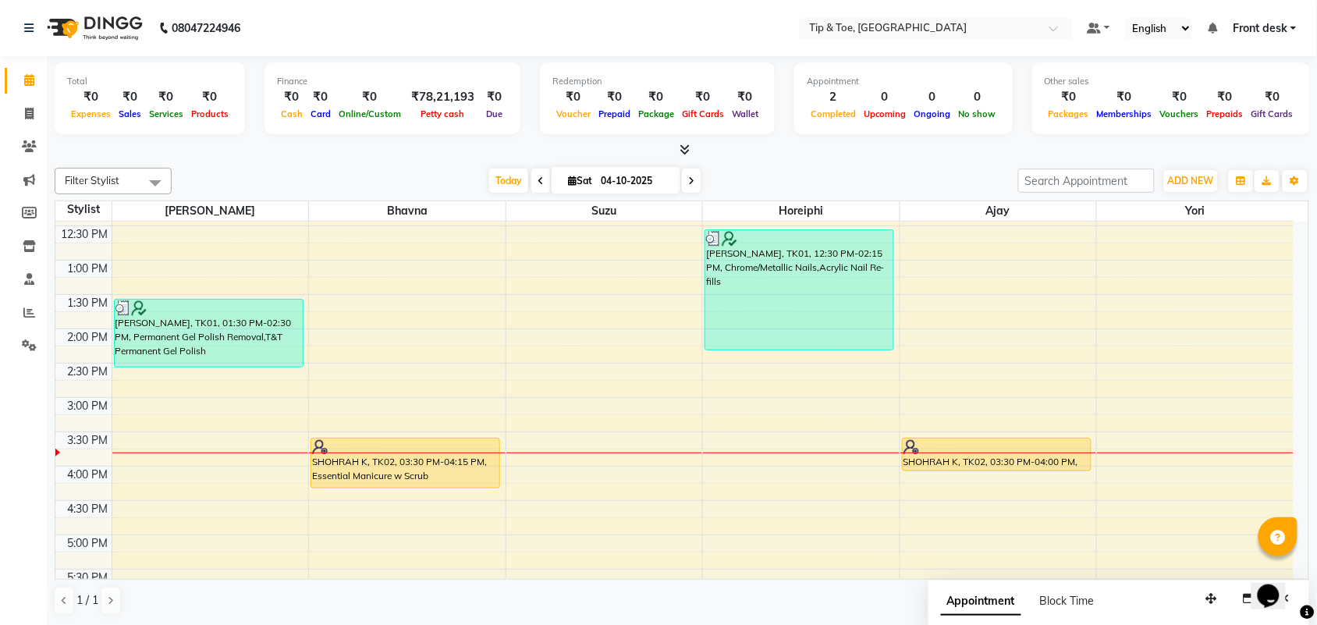
click at [1295, 568] on div "Opens Chat This icon Opens the chat window." at bounding box center [1275, 568] width 37 height 0
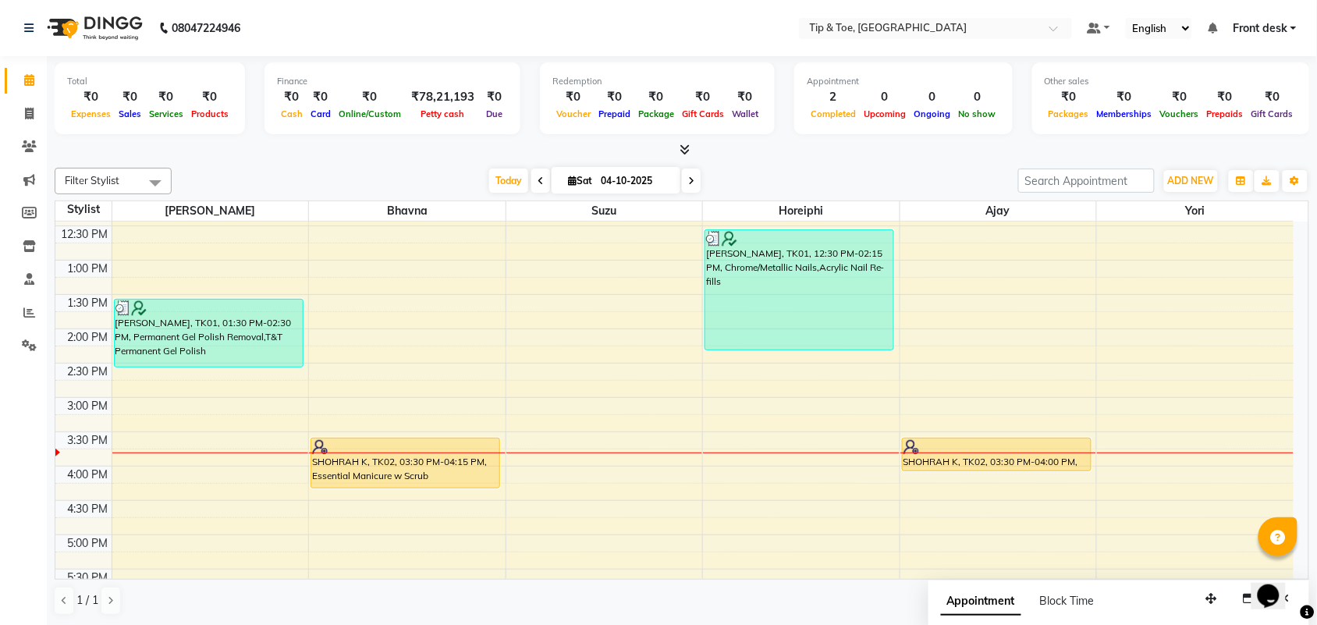
click at [1295, 568] on div "Opens Chat This icon Opens the chat window." at bounding box center [1275, 568] width 37 height 0
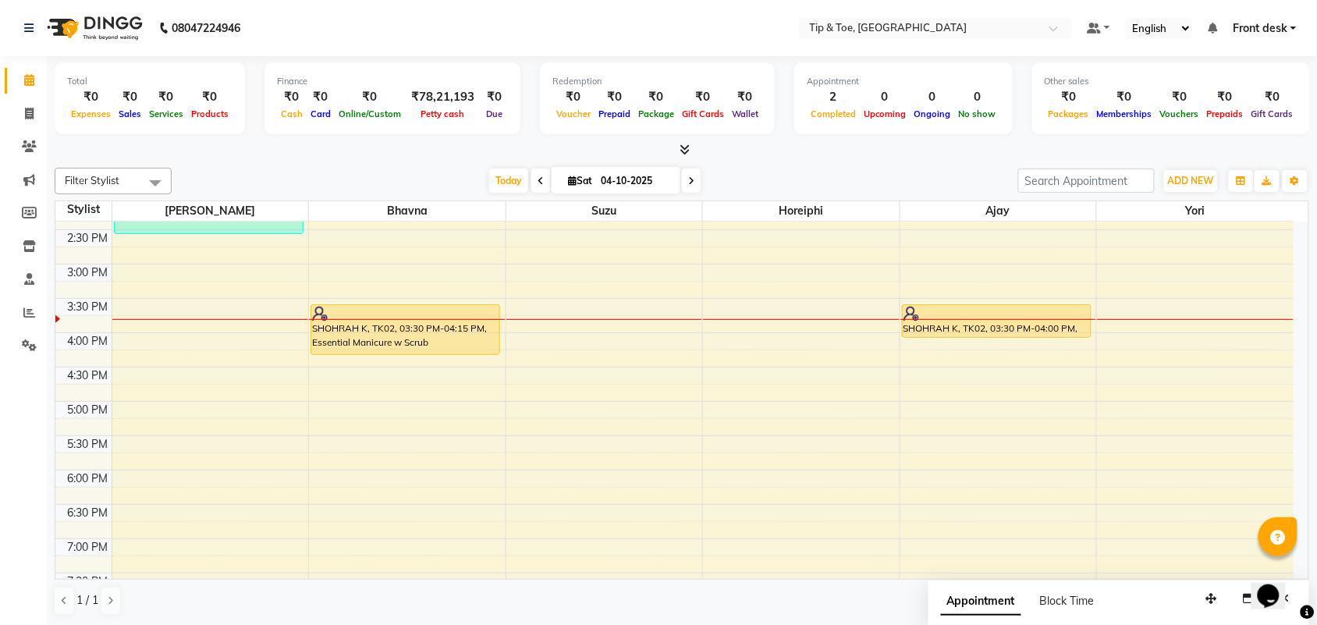
scroll to position [450, 0]
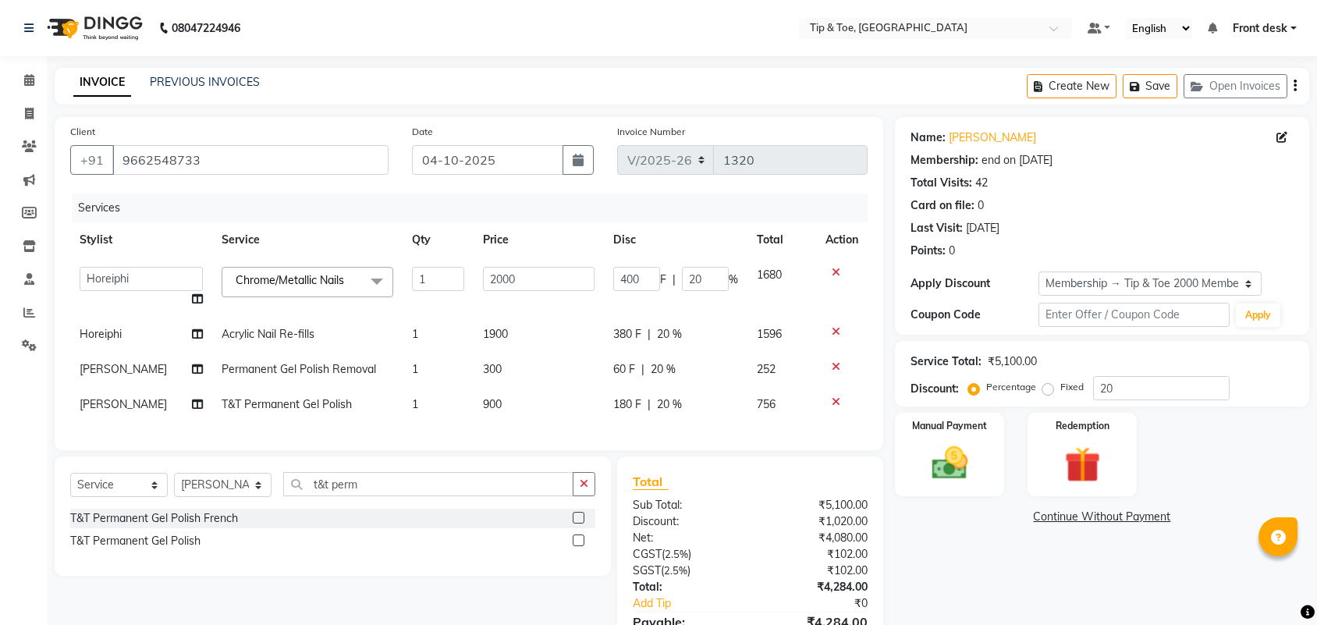
select select "5655"
select select "38767"
select select "service"
select select "38703"
select select "1: Object"
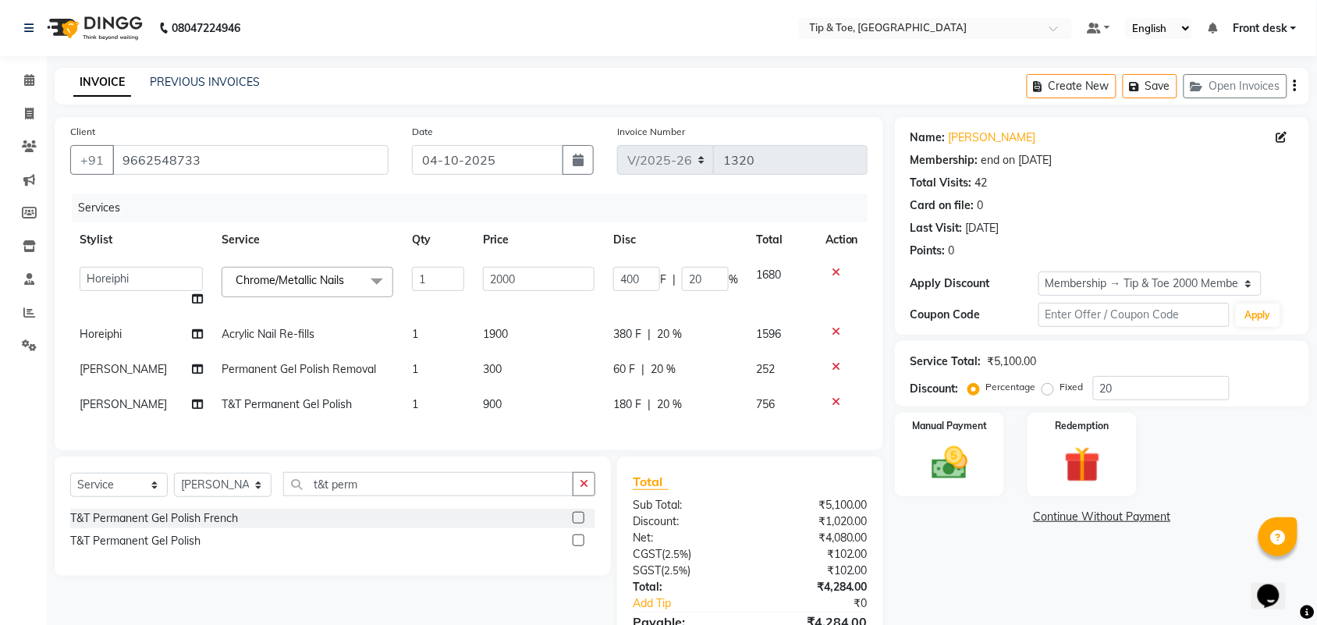
click at [310, 267] on span "Chrome/Metallic Nails x" at bounding box center [308, 282] width 172 height 30
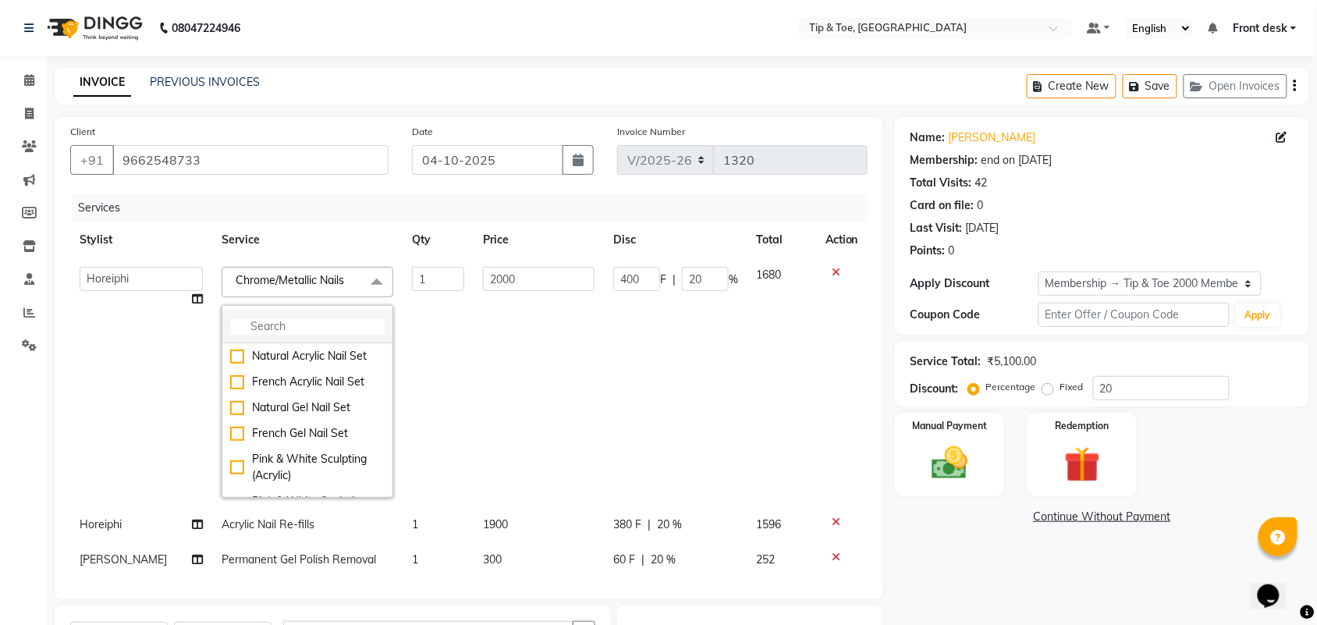
click at [256, 322] on input "multiselect-search" at bounding box center [307, 326] width 155 height 16
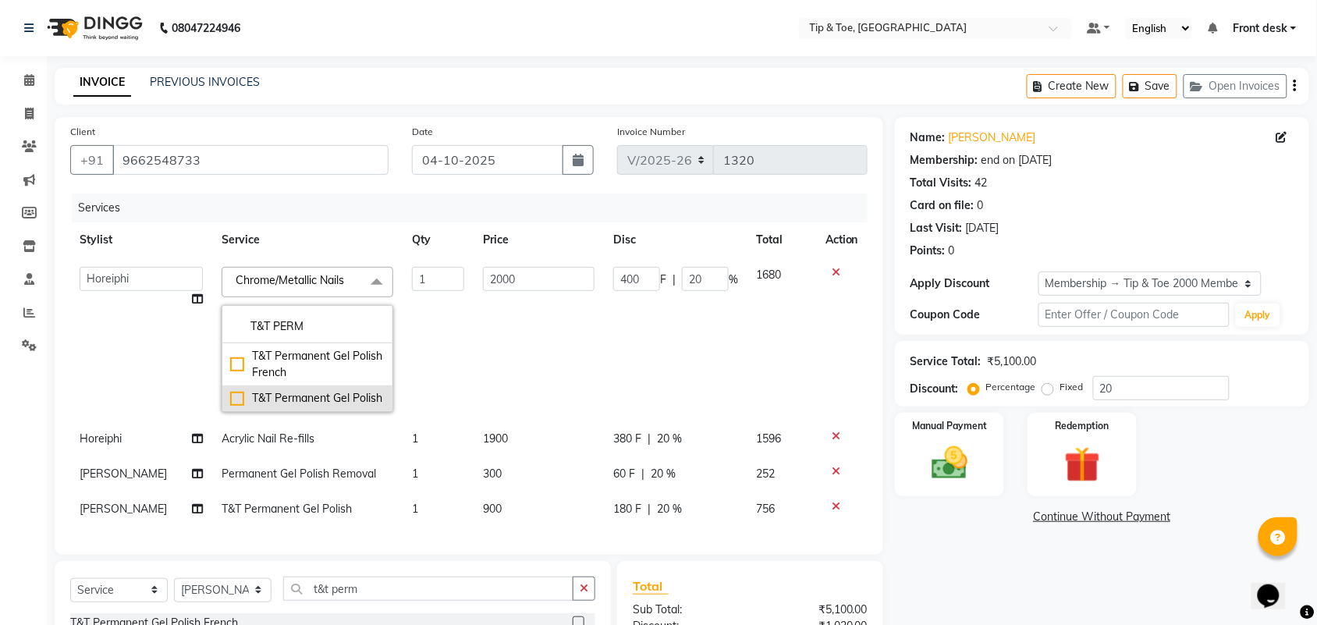
type input "T&T PERM"
click at [230, 395] on div "T&T Permanent Gel Polish" at bounding box center [307, 398] width 155 height 16
type input "900"
type input "180"
checkbox input "true"
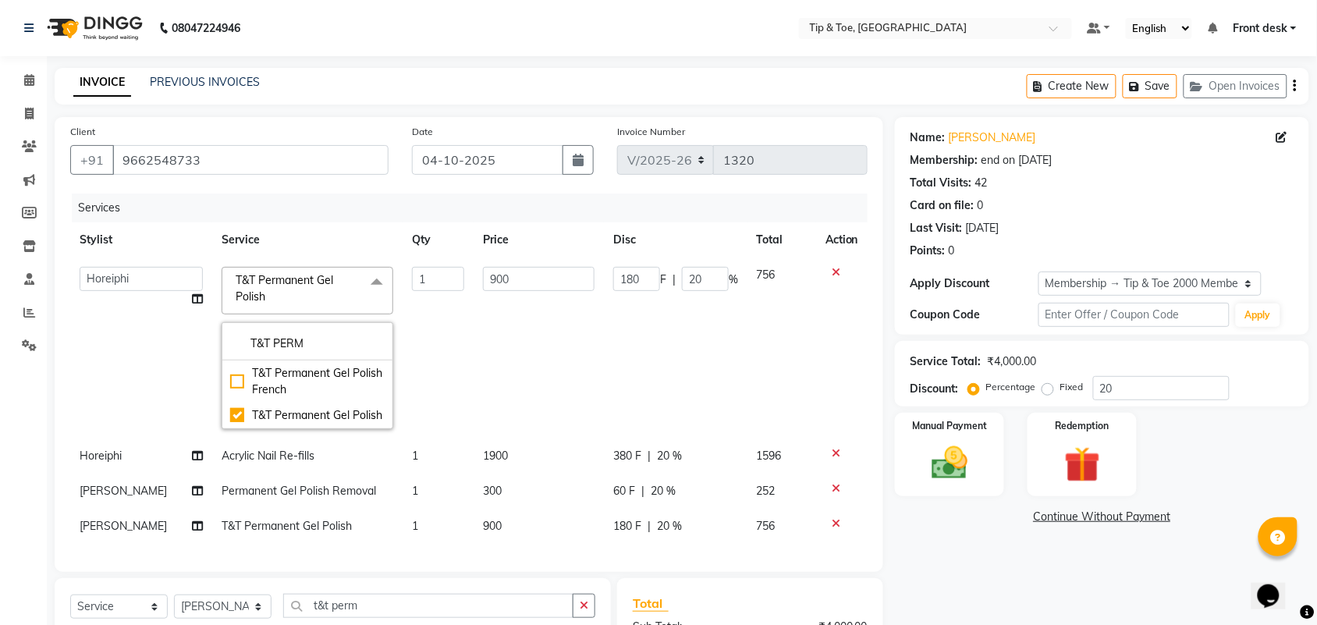
click at [656, 336] on td "180 F | 20 %" at bounding box center [676, 348] width 144 height 181
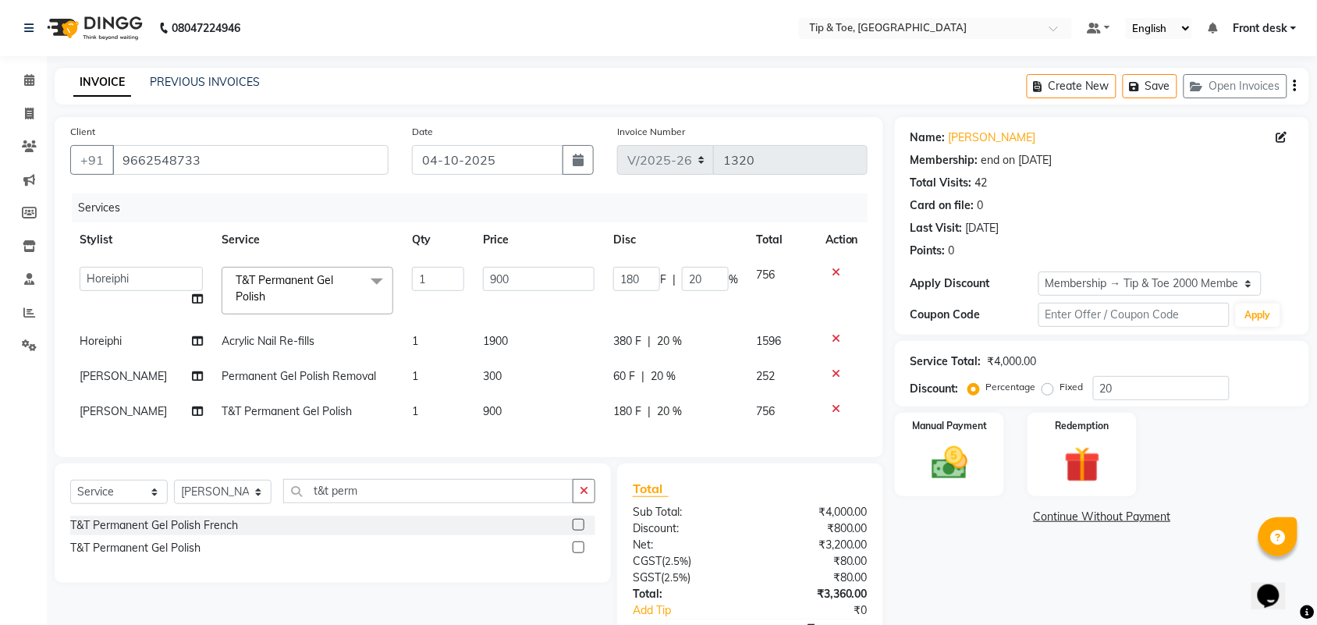
scroll to position [105, 0]
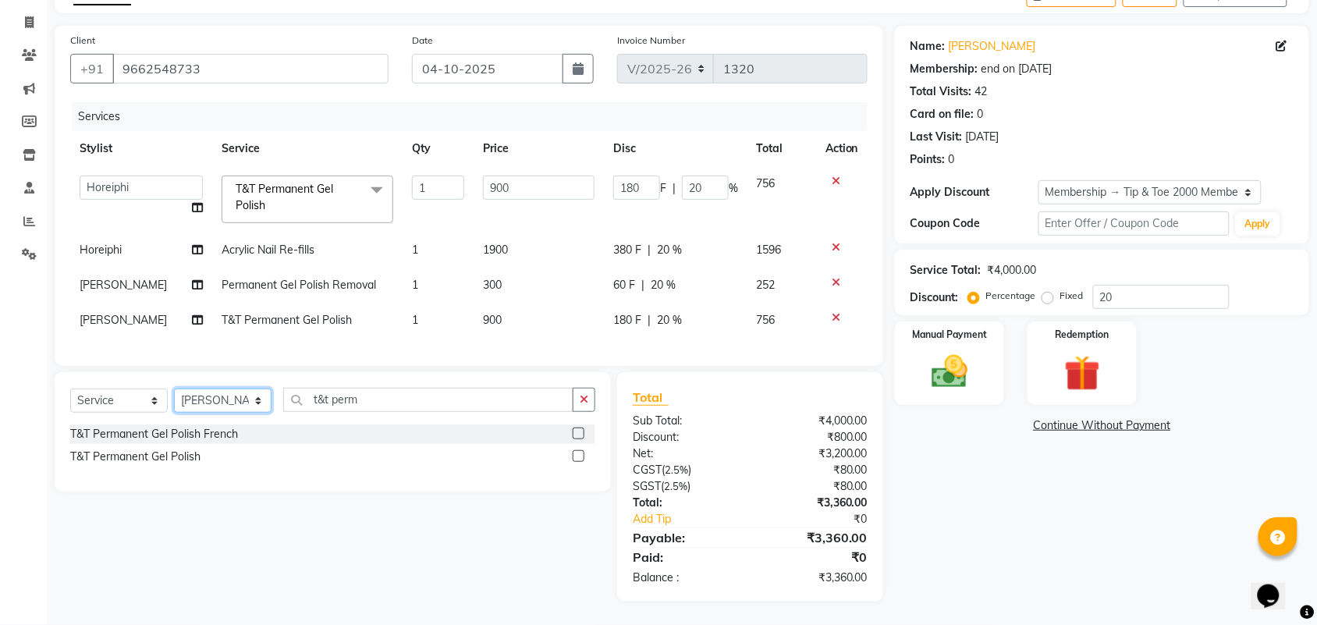
click at [258, 407] on select "Select Stylist Aditya Admin Ajay ARSHAD ASHWINI MAHESKAR Babu Bhavna Dhanshree …" at bounding box center [223, 401] width 98 height 24
select select "38767"
click at [174, 389] on select "Select Stylist Aditya Admin Ajay ARSHAD ASHWINI MAHESKAR Babu Bhavna Dhanshree …" at bounding box center [223, 401] width 98 height 24
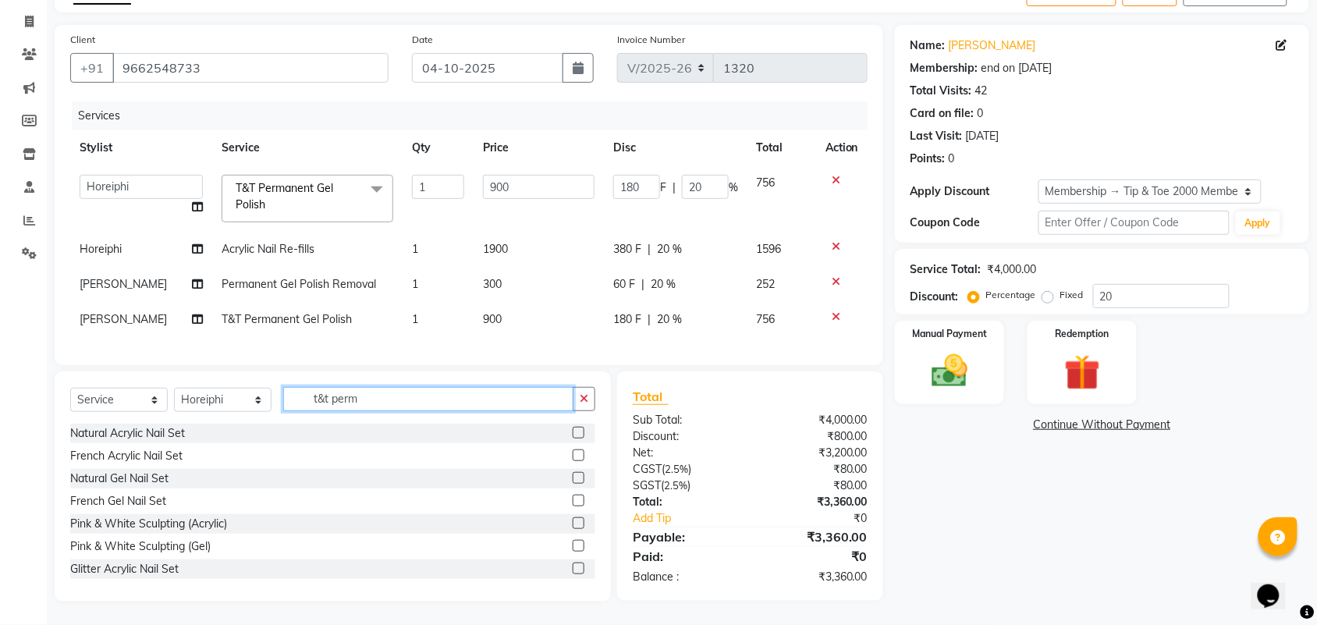
click at [361, 407] on input "t&t perm" at bounding box center [428, 399] width 290 height 24
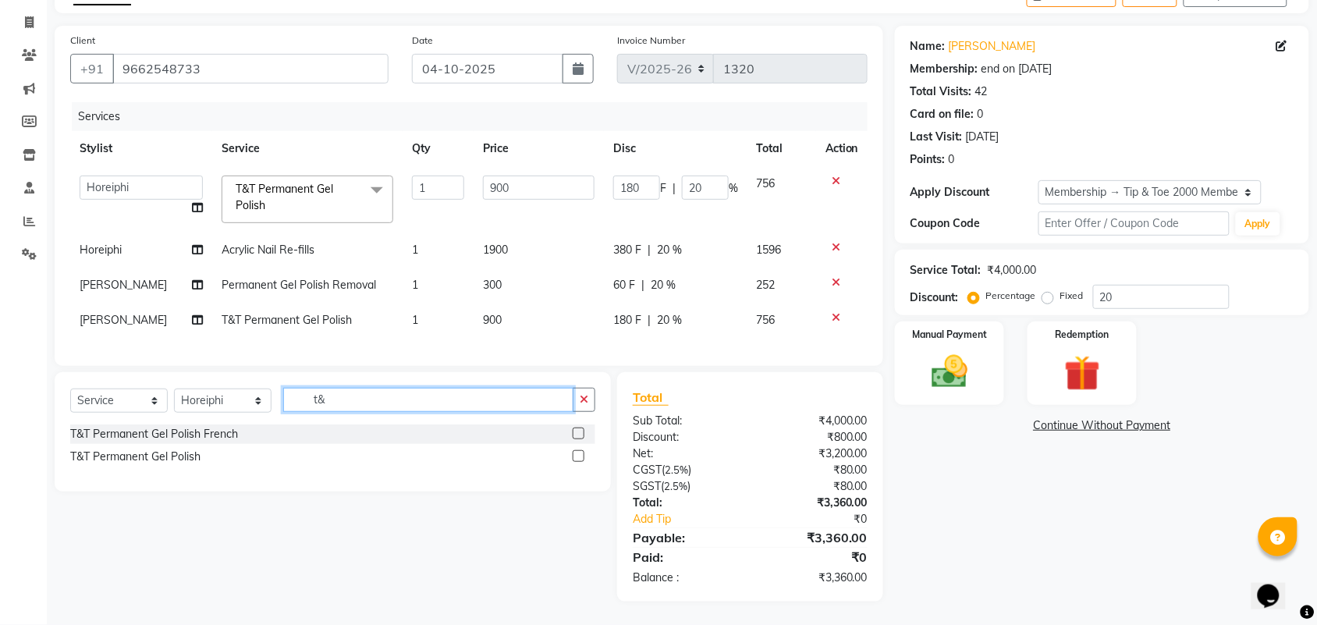
type input "t"
type input "NAIL ART"
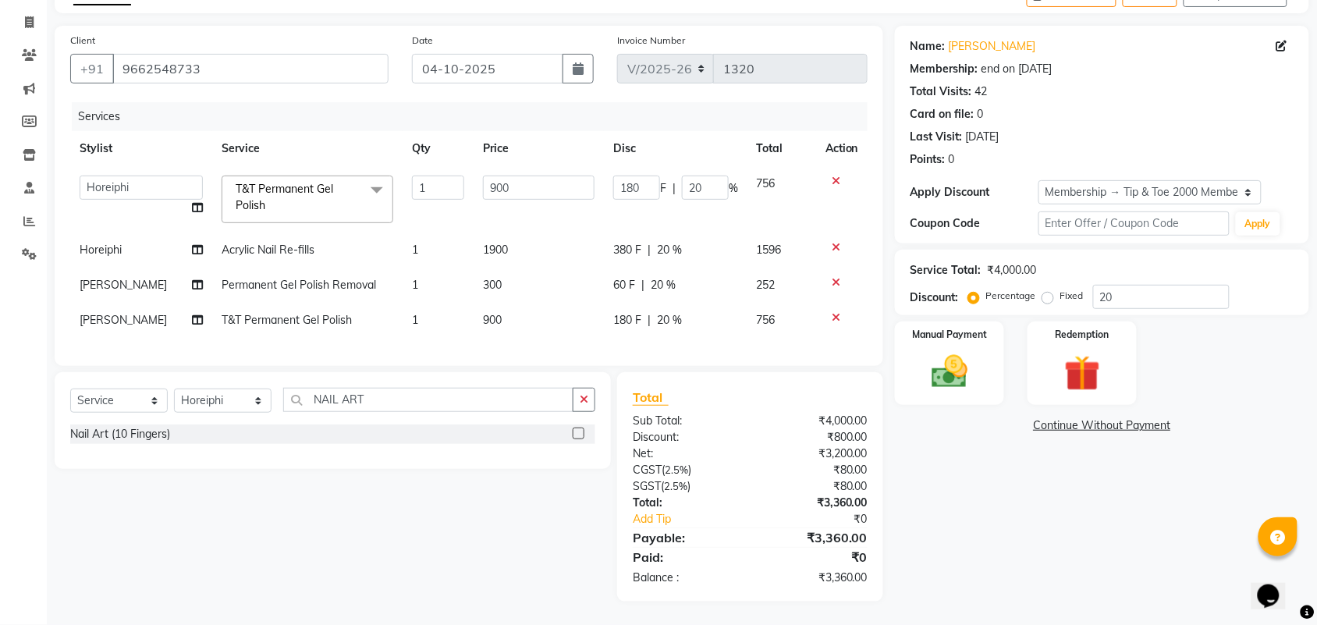
click at [583, 431] on label at bounding box center [579, 434] width 12 height 12
click at [583, 431] on input "checkbox" at bounding box center [578, 434] width 10 height 10
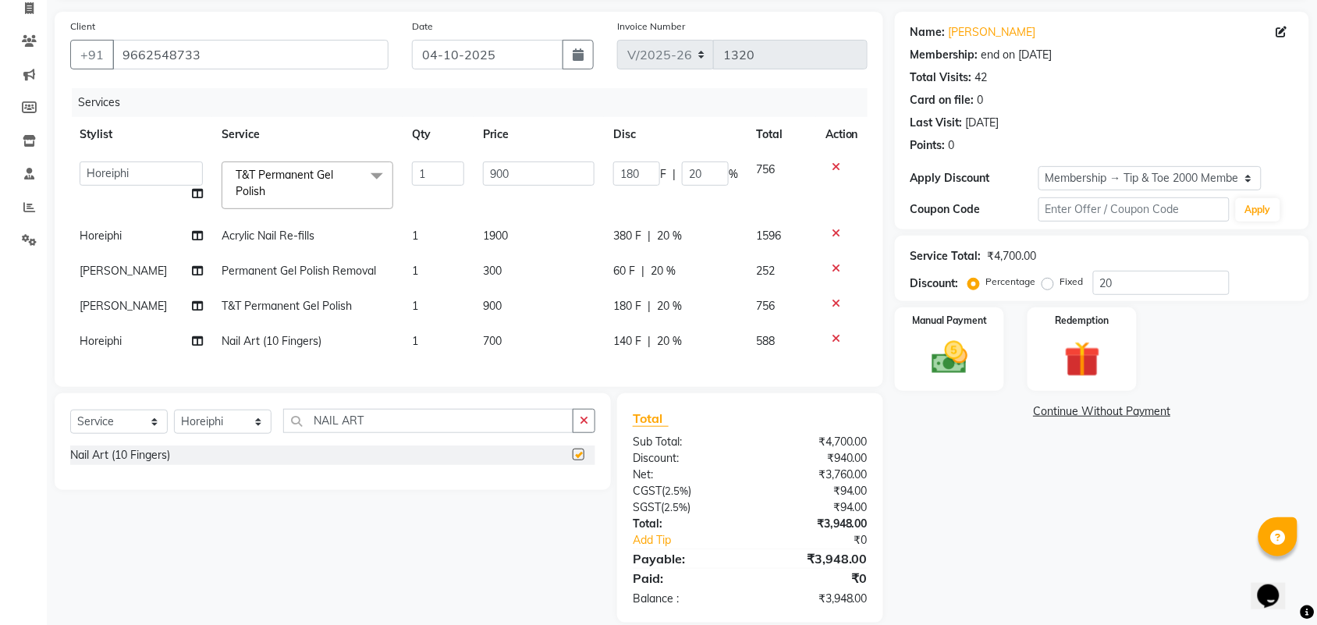
checkbox input "false"
click at [837, 342] on icon at bounding box center [836, 338] width 9 height 11
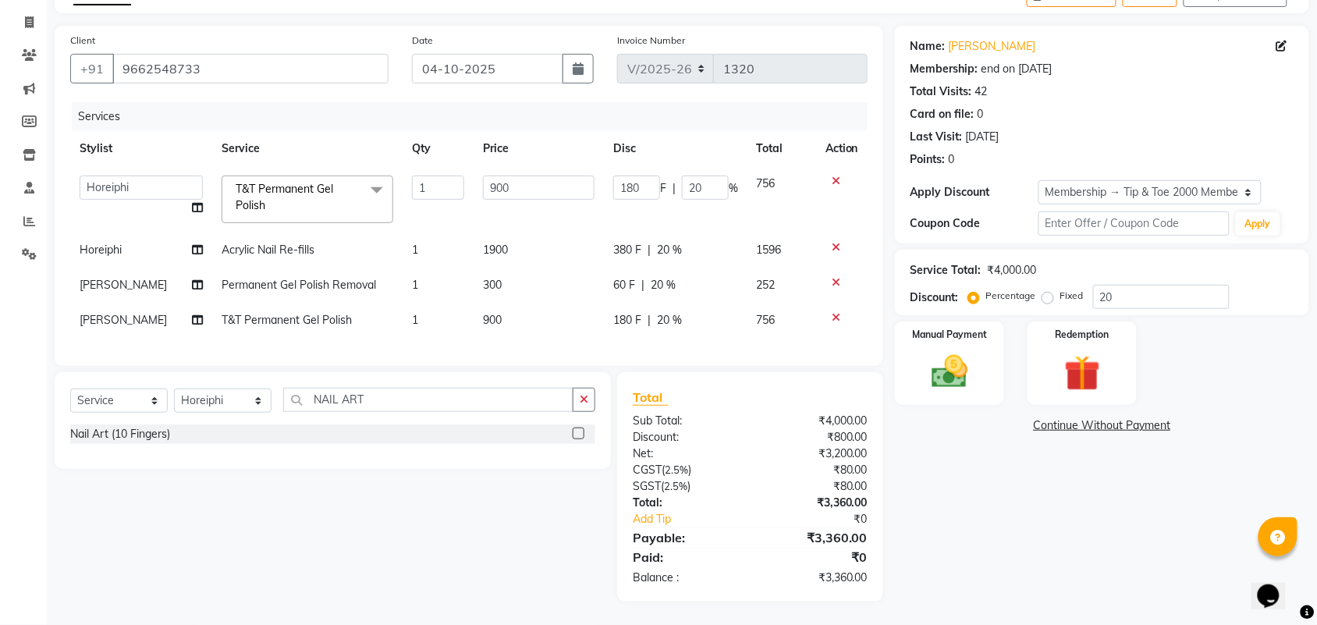
click at [379, 192] on span "T&T Permanent Gel Polish x" at bounding box center [308, 200] width 172 height 48
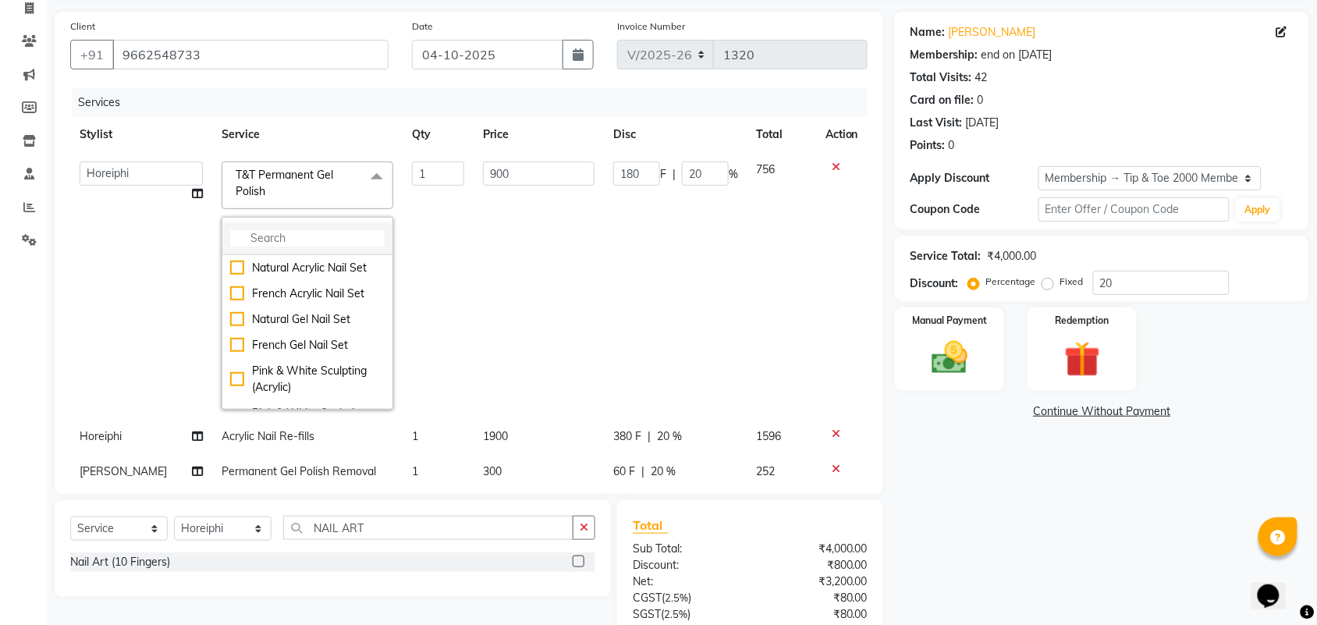
click at [283, 238] on input "multiselect-search" at bounding box center [307, 238] width 155 height 16
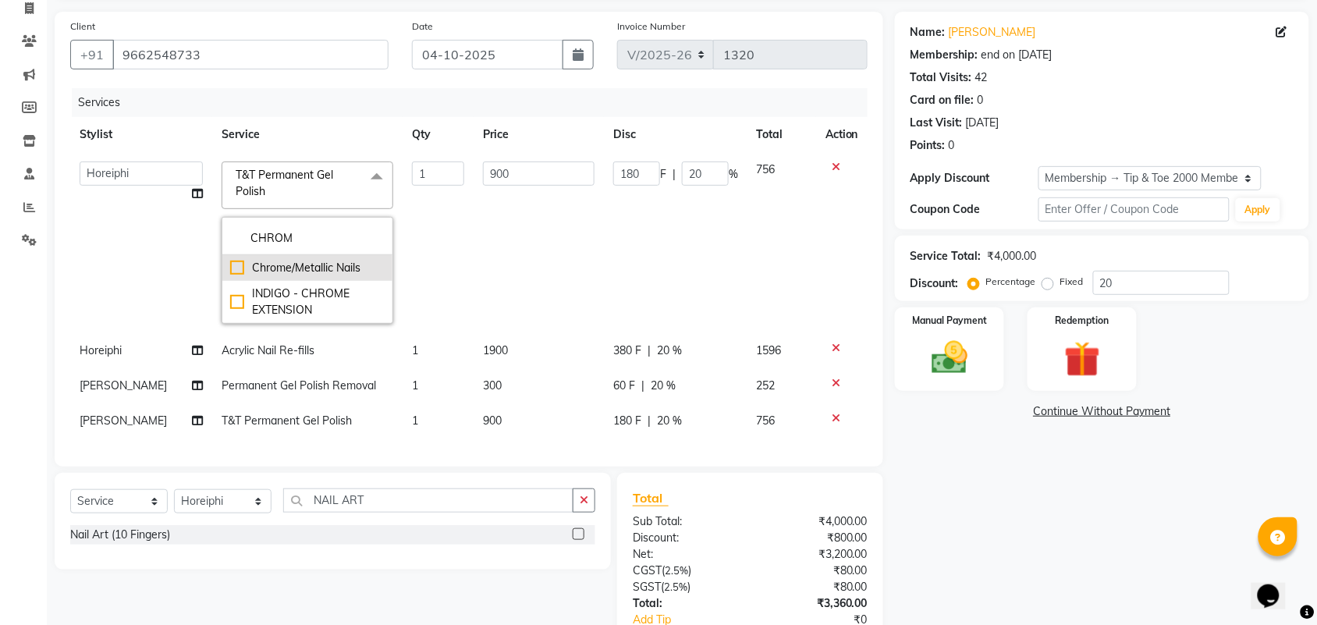
type input "CHROM"
click at [222, 269] on li "Chrome/Metallic Nails" at bounding box center [307, 268] width 170 height 26
type input "2000"
type input "400"
checkbox input "true"
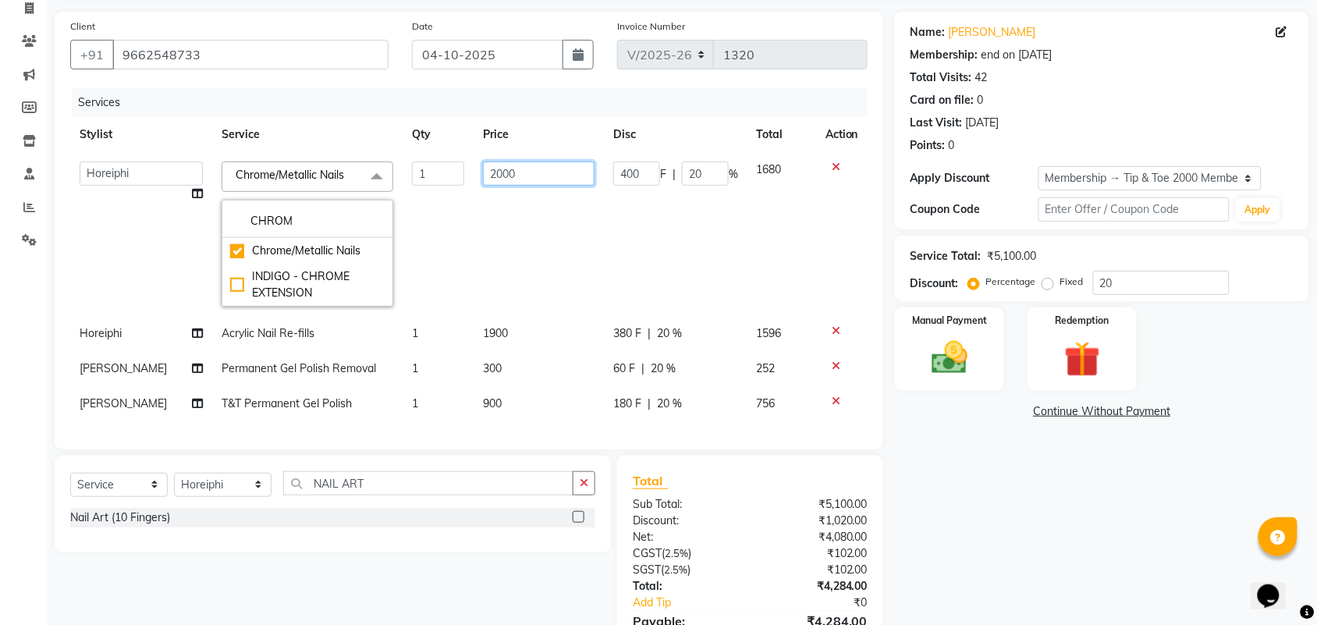
click at [492, 170] on input "2000" at bounding box center [539, 174] width 112 height 24
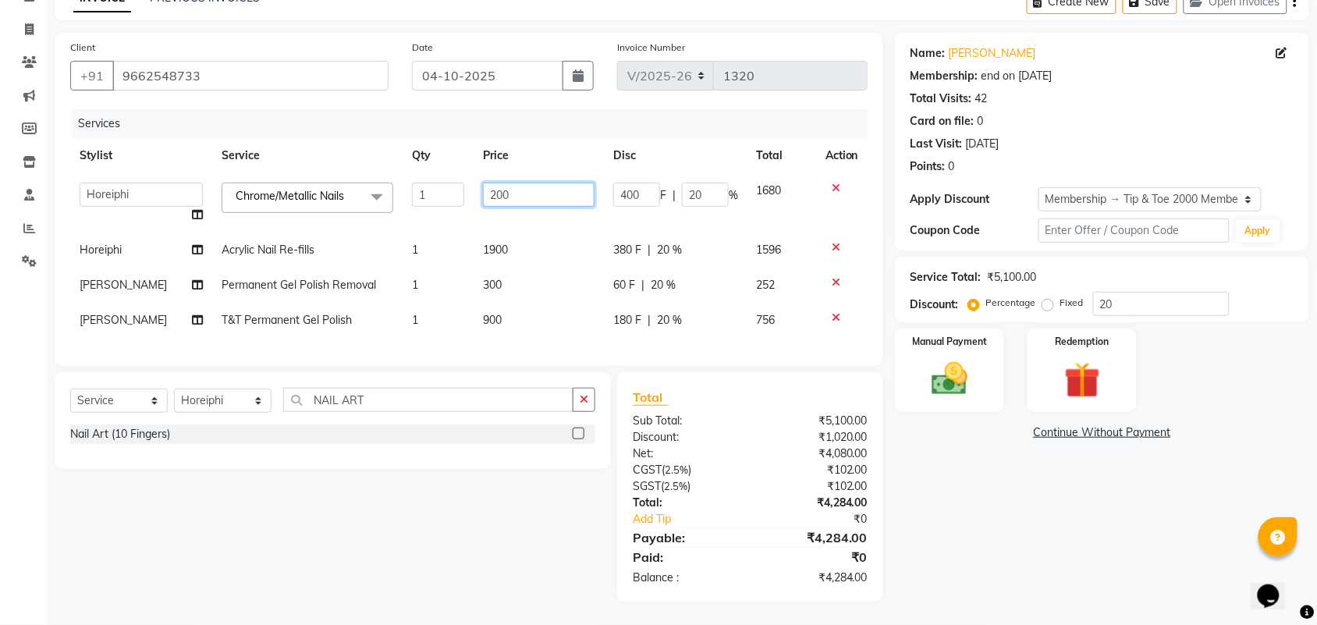
type input "2500"
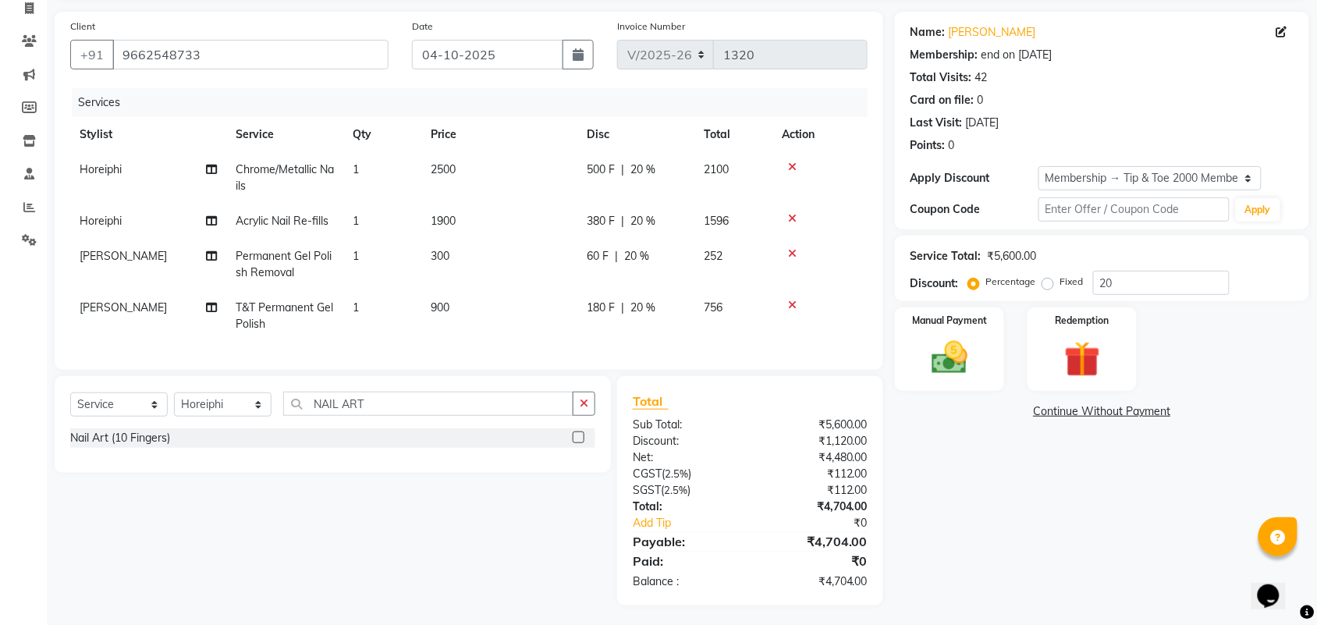
click at [1028, 555] on div "Name: Kashish Membership: end on 22-06-2028 Total Visits: 42 Card on file: 0 La…" at bounding box center [1108, 309] width 426 height 594
click at [980, 365] on img at bounding box center [949, 357] width 61 height 43
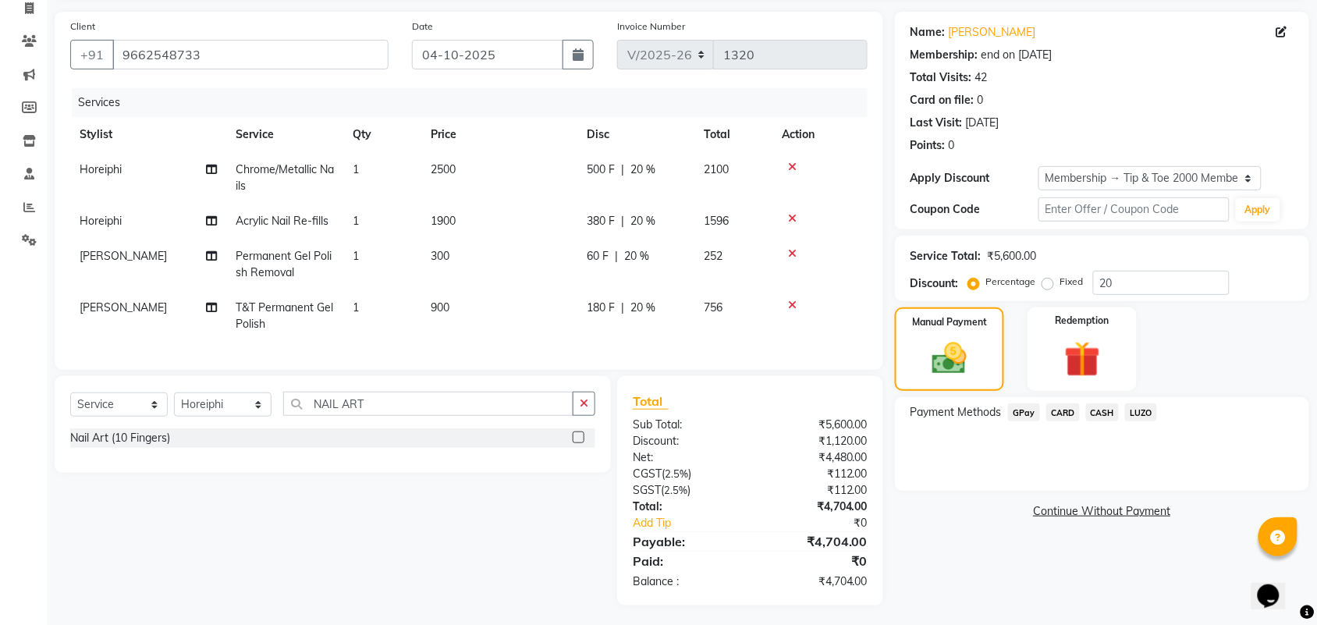
click at [1108, 404] on span "CASH" at bounding box center [1103, 413] width 34 height 18
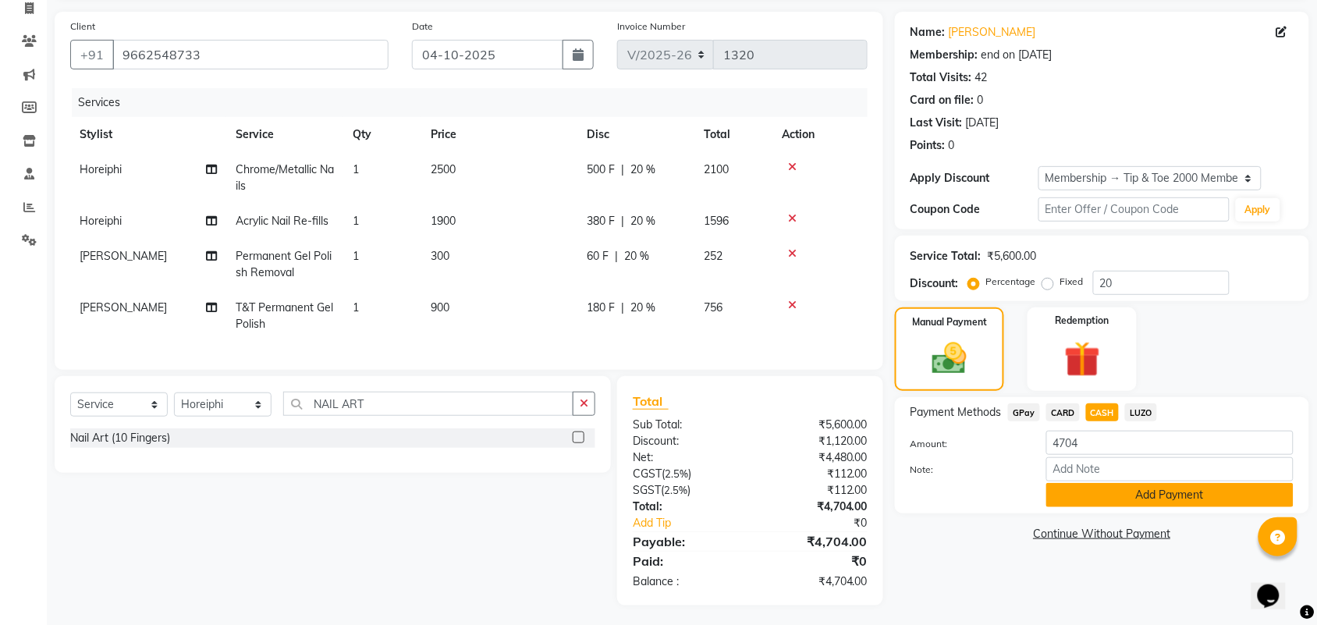
click at [1152, 490] on button "Add Payment" at bounding box center [1170, 495] width 247 height 24
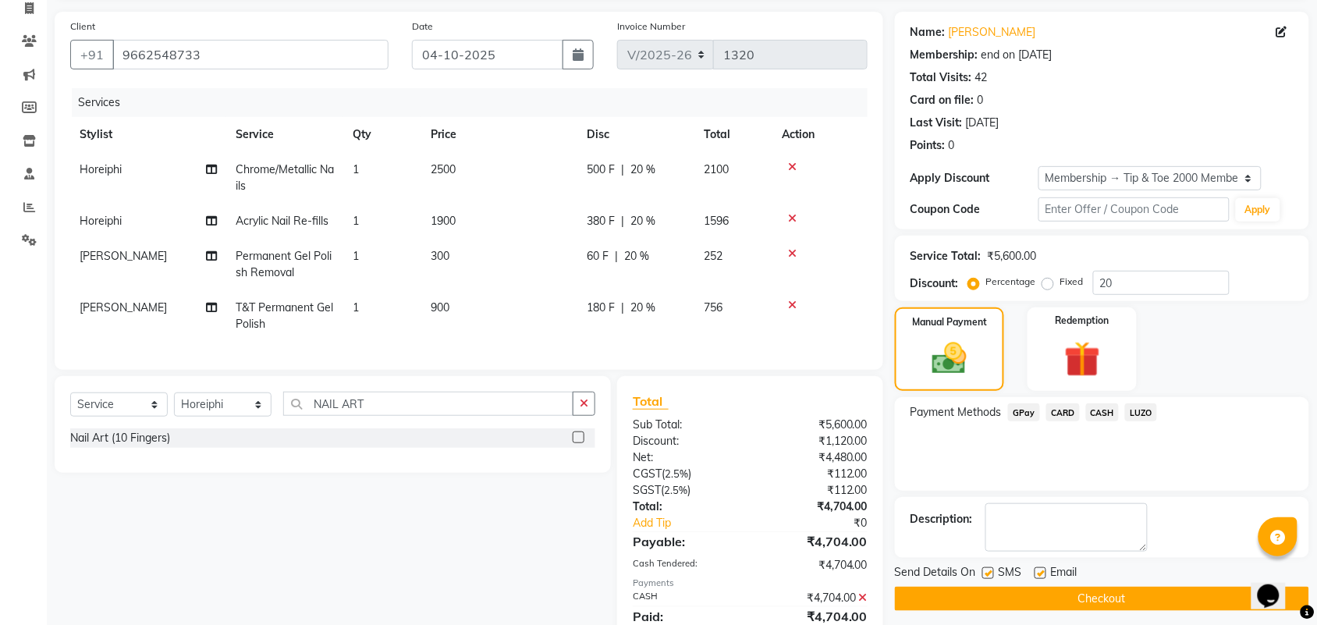
click at [1036, 592] on button "Checkout" at bounding box center [1102, 599] width 414 height 24
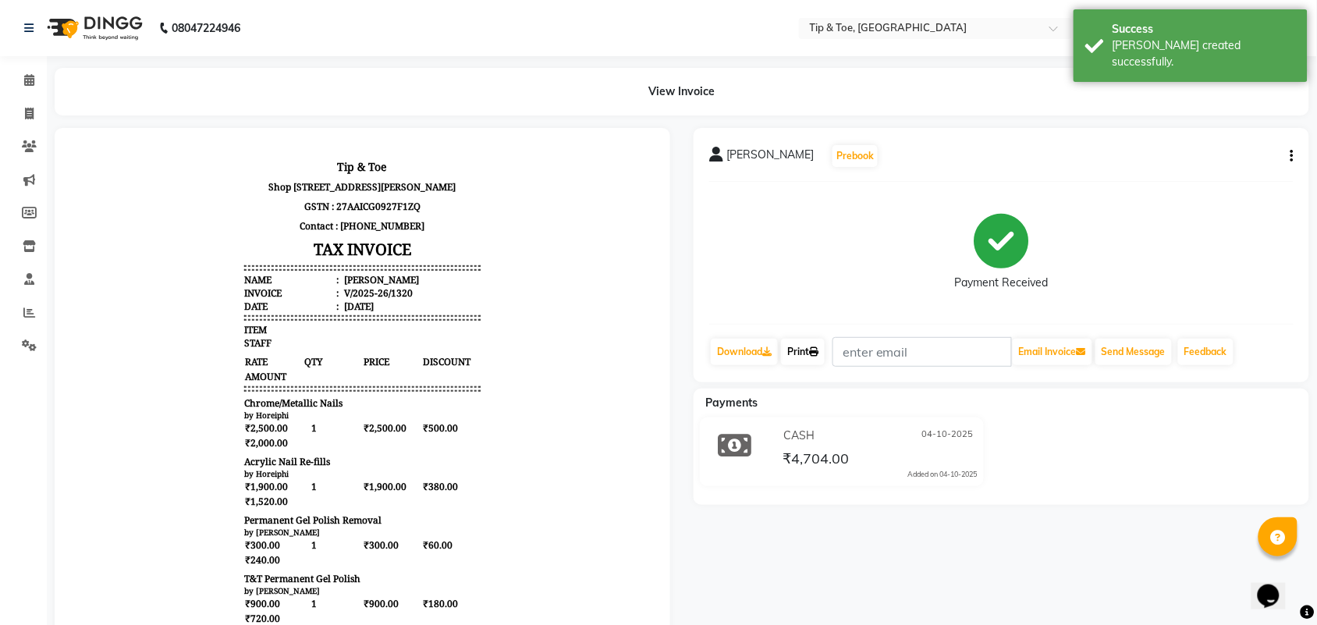
click at [805, 346] on link "Print" at bounding box center [803, 352] width 44 height 27
